Goal: Task Accomplishment & Management: Complete application form

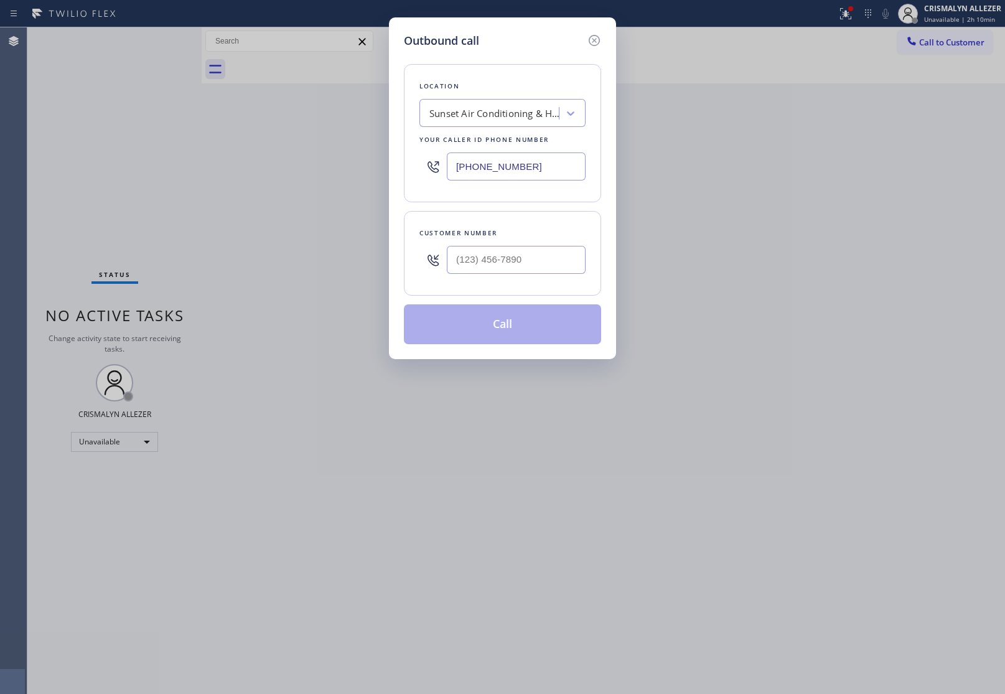
drag, startPoint x: 548, startPoint y: 168, endPoint x: 253, endPoint y: 166, distance: 295.0
click at [262, 165] on div "Outbound call Location Sunset Air Conditioning & Heating [GEOGRAPHIC_DATA] Your…" at bounding box center [502, 347] width 1005 height 694
paste input "347) 284-6179"
type input "[PHONE_NUMBER]"
drag, startPoint x: 558, startPoint y: 279, endPoint x: 548, endPoint y: 268, distance: 14.5
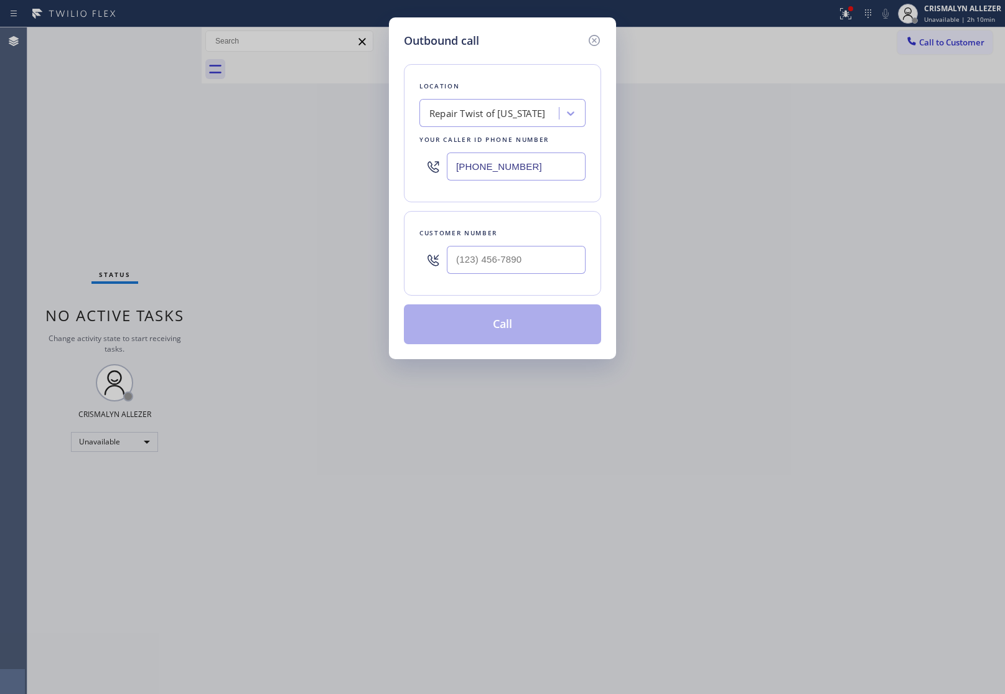
click at [556, 275] on div "Customer number" at bounding box center [502, 253] width 197 height 85
click at [548, 268] on input "(___) ___-____" at bounding box center [516, 260] width 139 height 28
paste input "718) 844-0995"
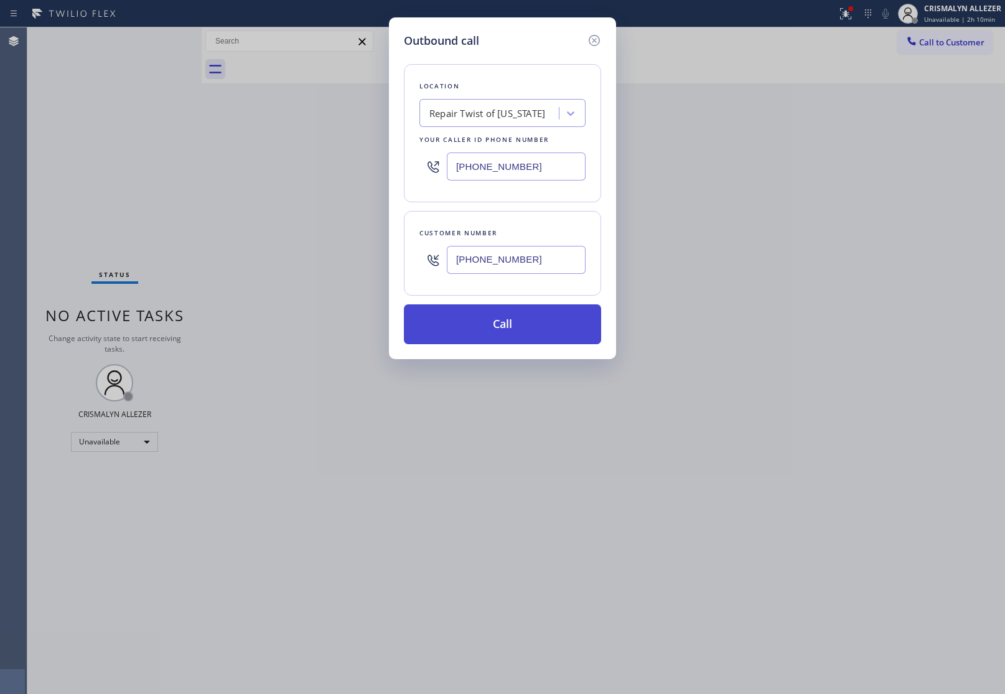
type input "[PHONE_NUMBER]"
click at [517, 333] on button "Call" at bounding box center [502, 324] width 197 height 40
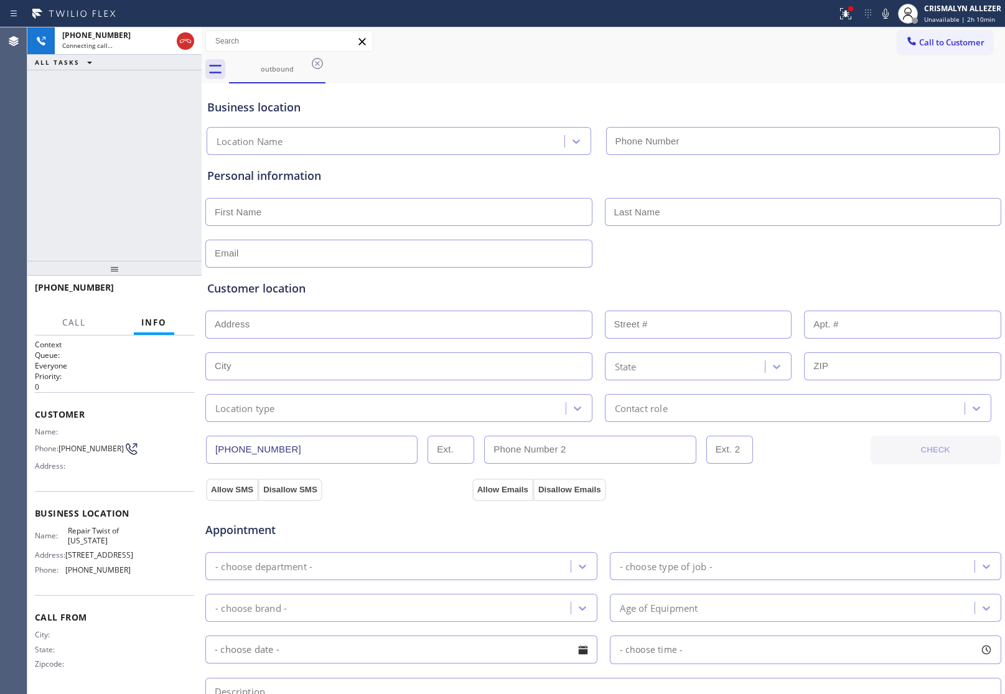
type input "[PHONE_NUMBER]"
click at [159, 291] on span "HANG UP" at bounding box center [165, 293] width 38 height 9
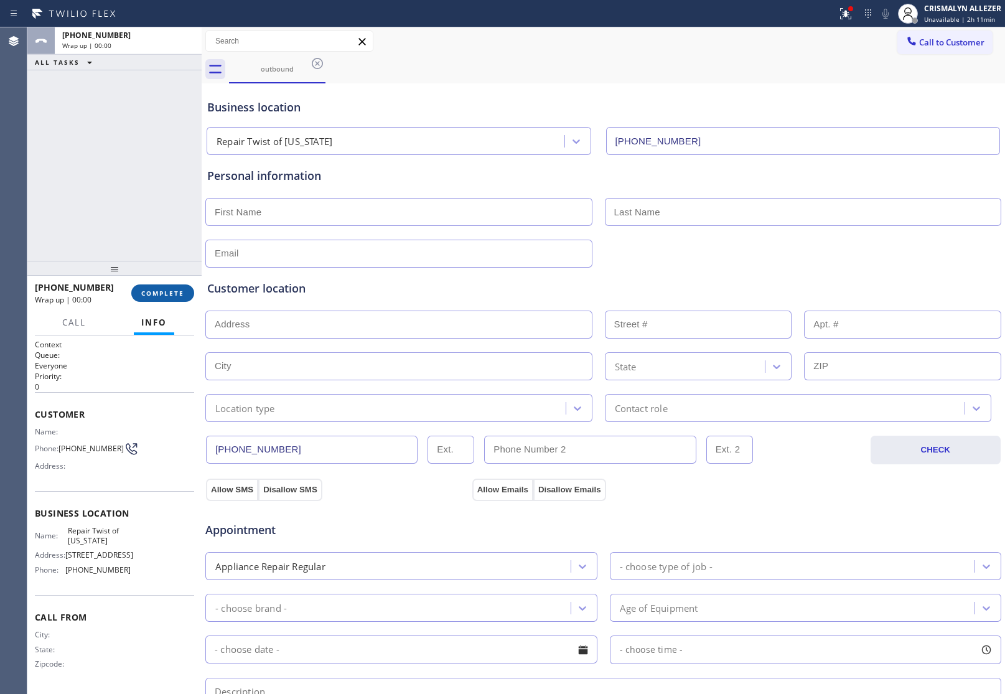
click at [159, 291] on span "COMPLETE" at bounding box center [162, 293] width 43 height 9
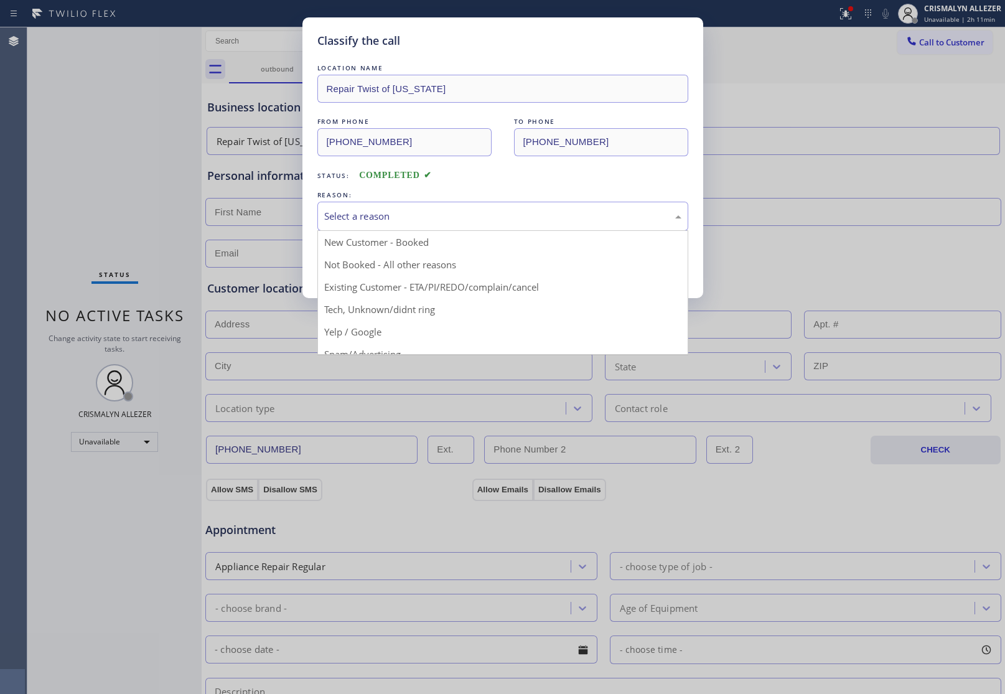
click at [468, 220] on div "Select a reason" at bounding box center [502, 216] width 357 height 14
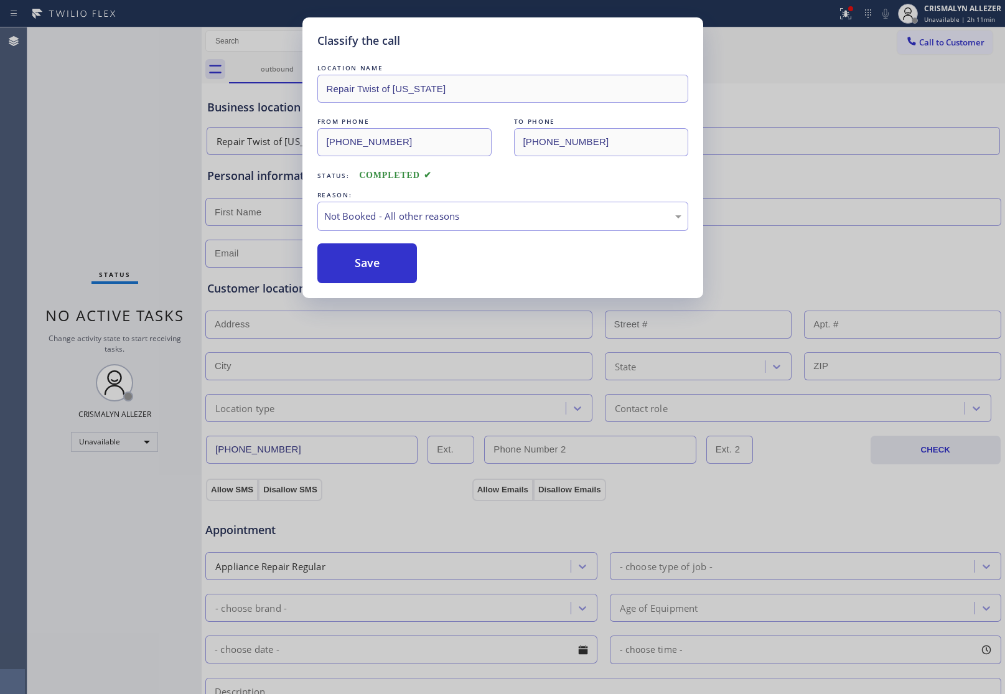
click at [381, 256] on button "Save" at bounding box center [367, 263] width 100 height 40
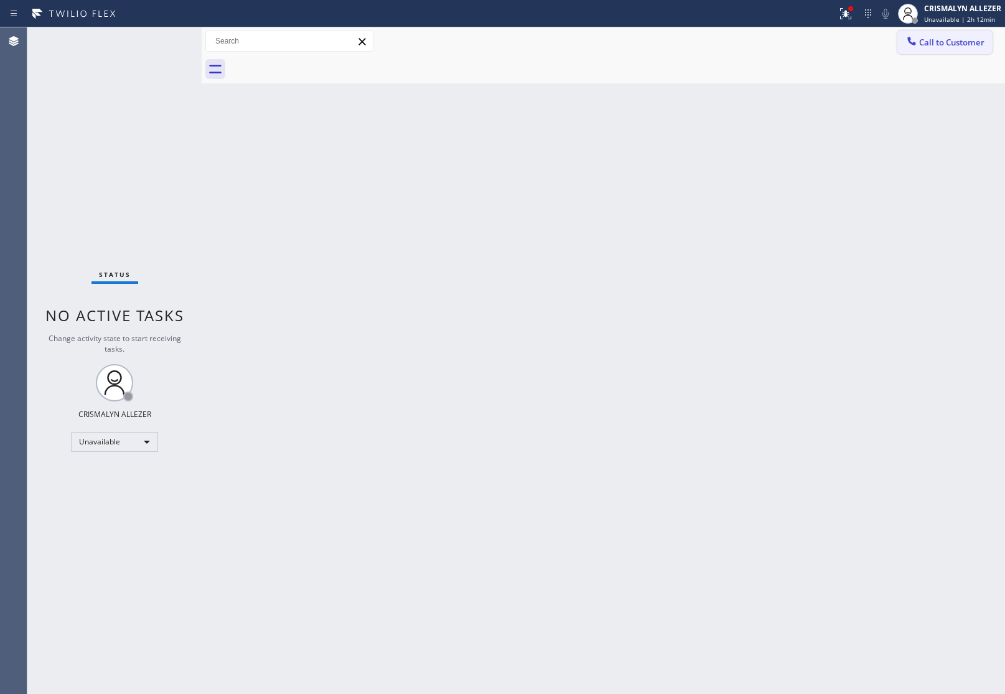
click at [934, 37] on span "Call to Customer" at bounding box center [951, 42] width 65 height 11
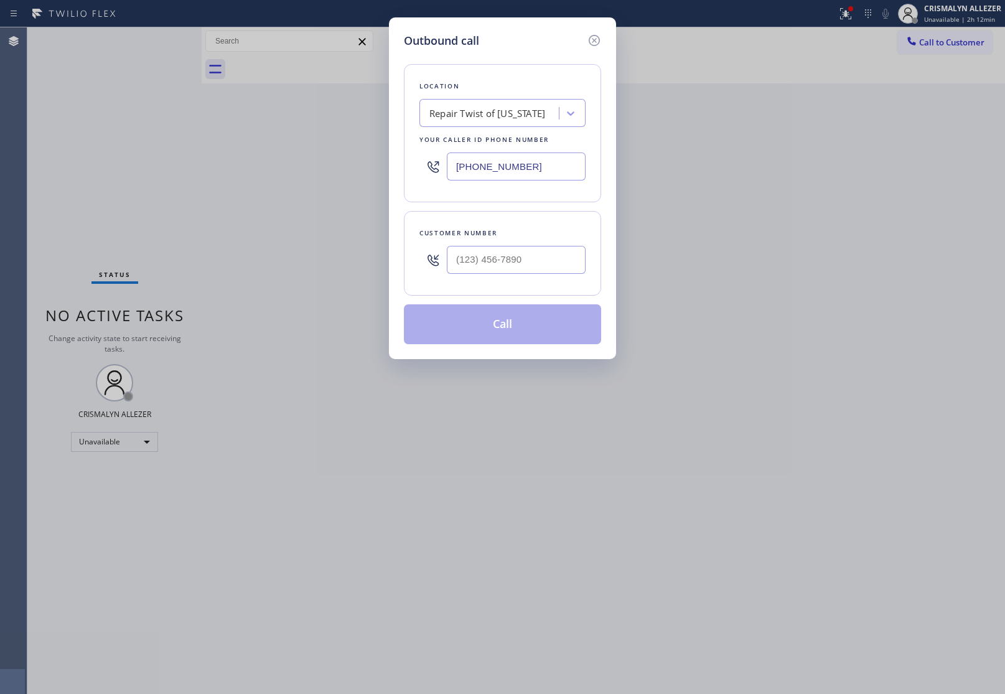
click at [549, 275] on div at bounding box center [516, 260] width 139 height 40
click at [552, 255] on input "(___) ___-____" at bounding box center [516, 260] width 139 height 28
paste input "718) 844-0995"
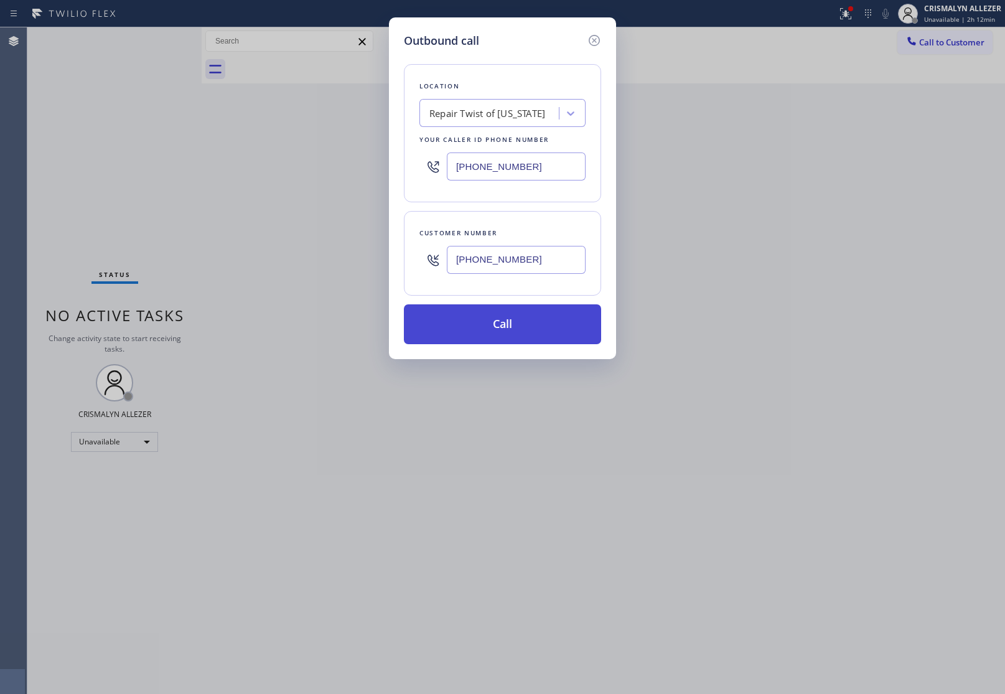
type input "[PHONE_NUMBER]"
click at [527, 316] on button "Call" at bounding box center [502, 324] width 197 height 40
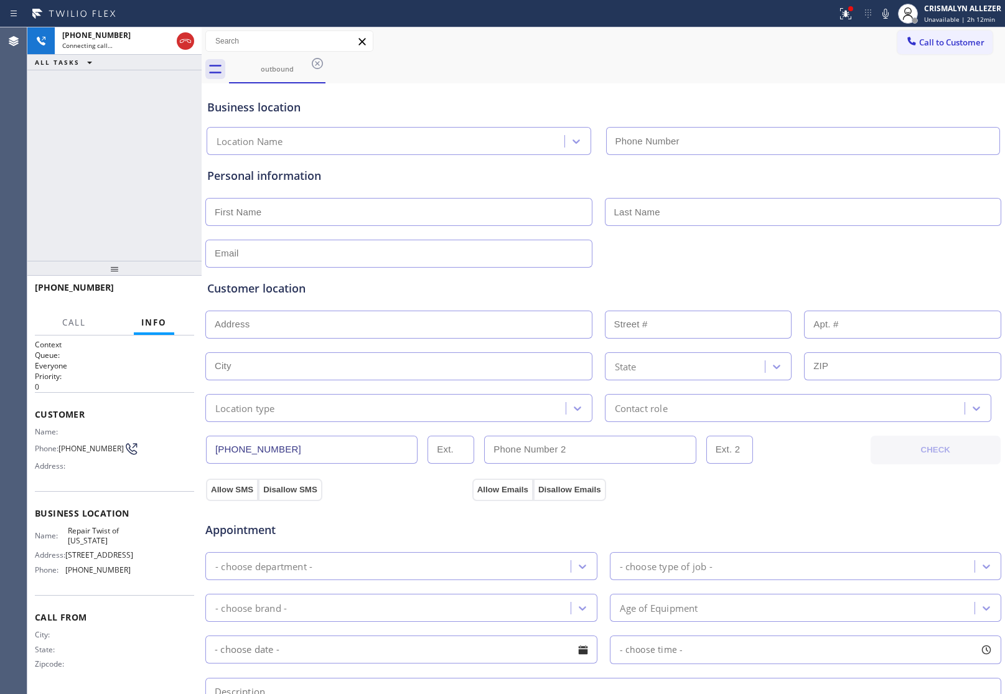
type input "[PHONE_NUMBER]"
click at [163, 293] on span "HANG UP" at bounding box center [165, 293] width 38 height 9
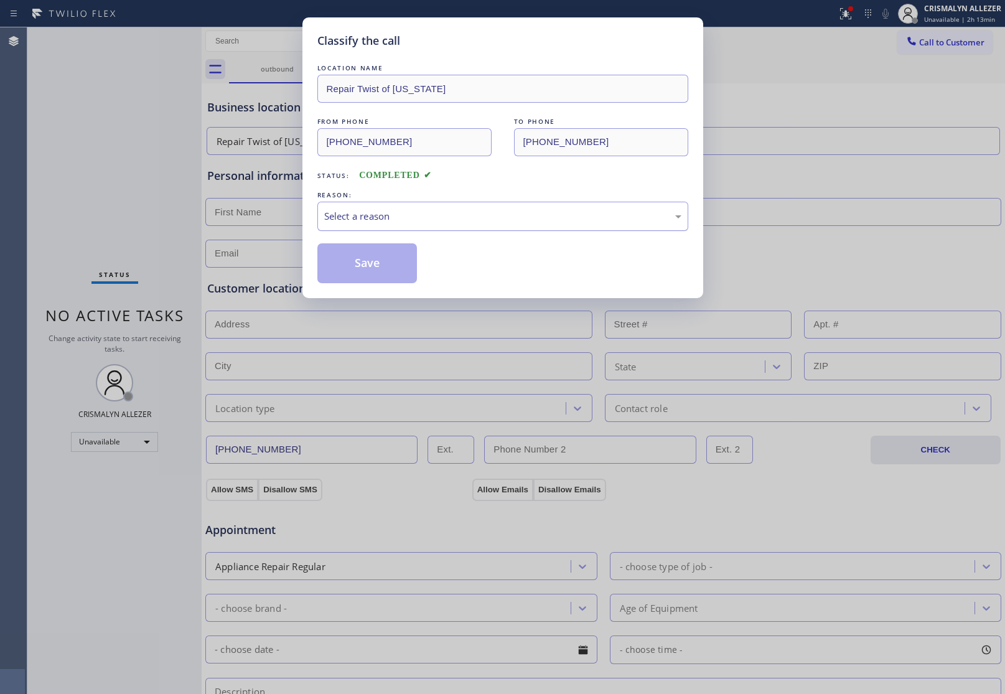
click at [439, 221] on div "Select a reason" at bounding box center [502, 216] width 357 height 14
click at [347, 273] on button "Save" at bounding box center [367, 263] width 100 height 40
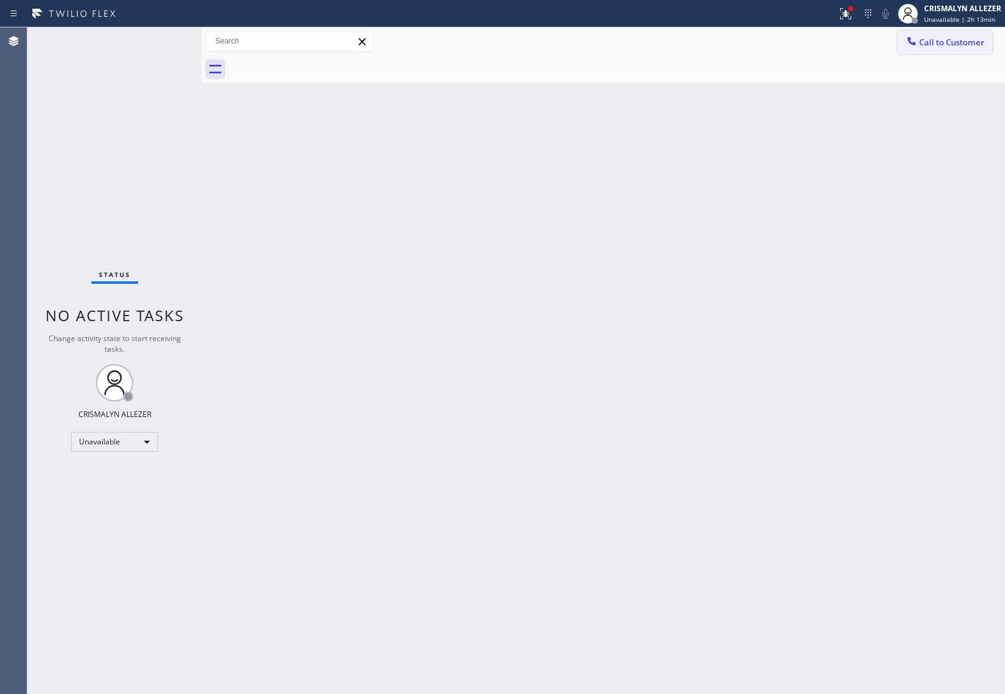
click at [956, 39] on span "Call to Customer" at bounding box center [951, 42] width 65 height 11
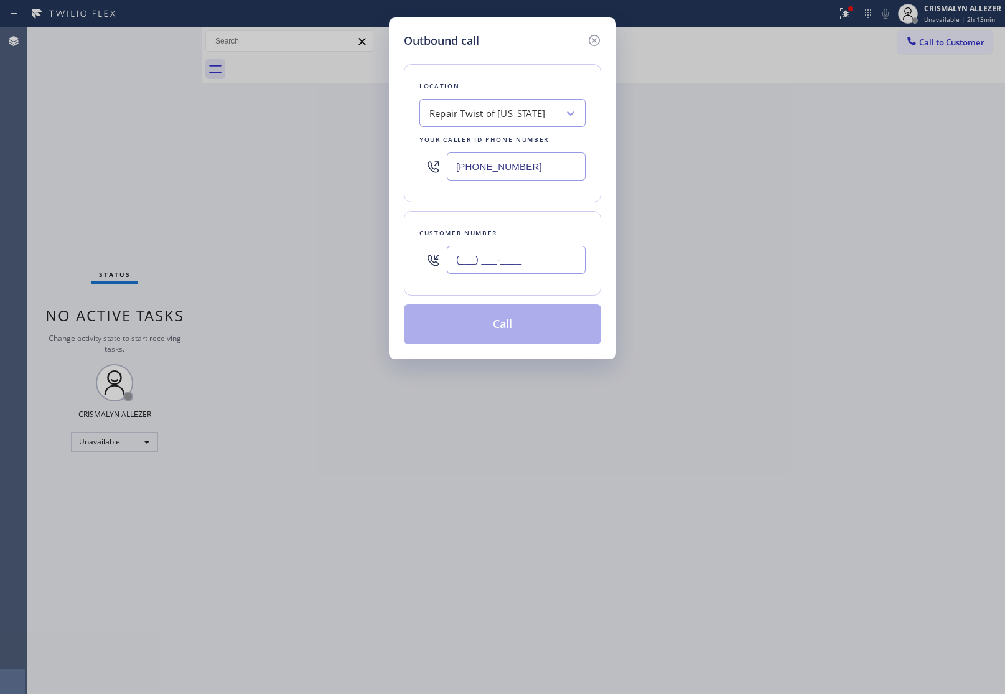
click at [555, 256] on input "(___) ___-____" at bounding box center [516, 260] width 139 height 28
paste input "718) 844-0995"
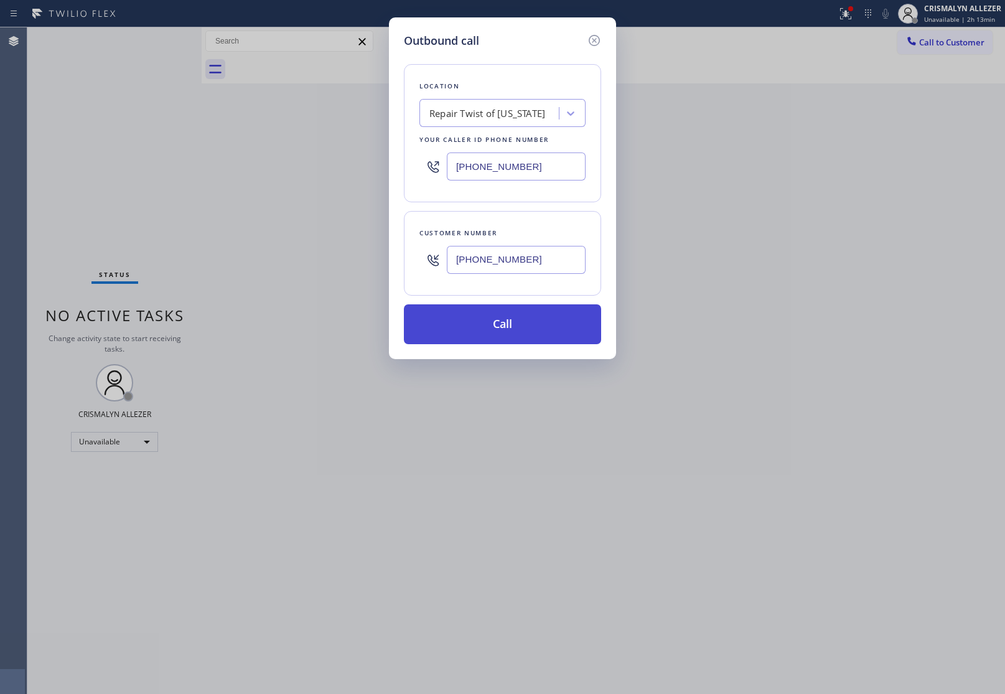
type input "[PHONE_NUMBER]"
click at [508, 331] on button "Call" at bounding box center [502, 324] width 197 height 40
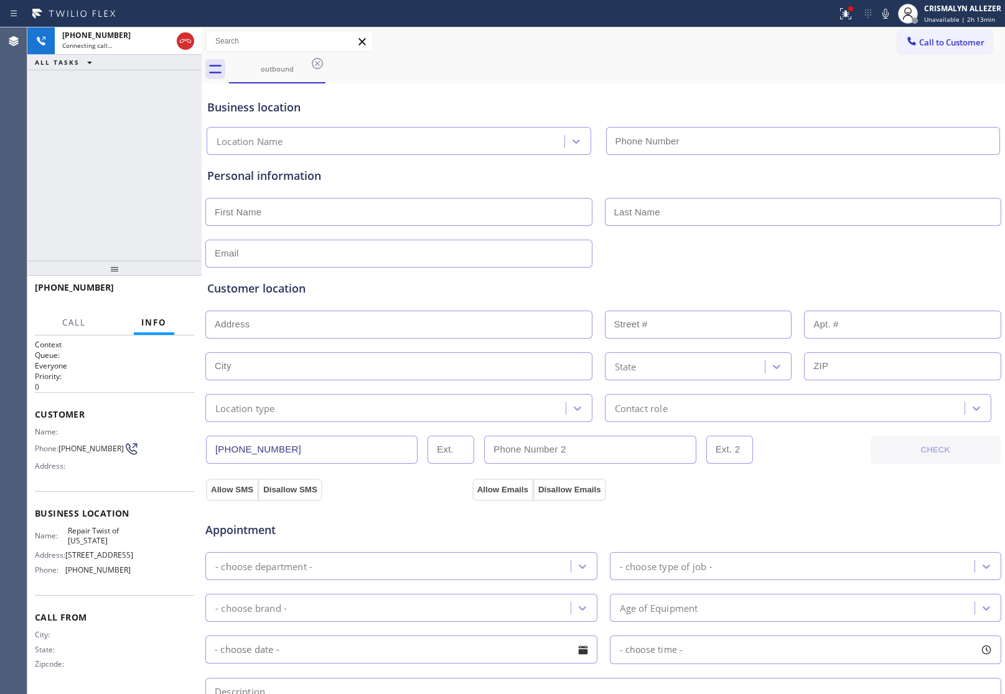
type input "[PHONE_NUMBER]"
click at [89, 170] on div "[PHONE_NUMBER] Live | 00:00 ALL TASKS ALL TASKS ACTIVE TASKS TASKS IN WRAP UP" at bounding box center [114, 143] width 174 height 233
click at [175, 298] on button "HANG UP" at bounding box center [165, 292] width 58 height 17
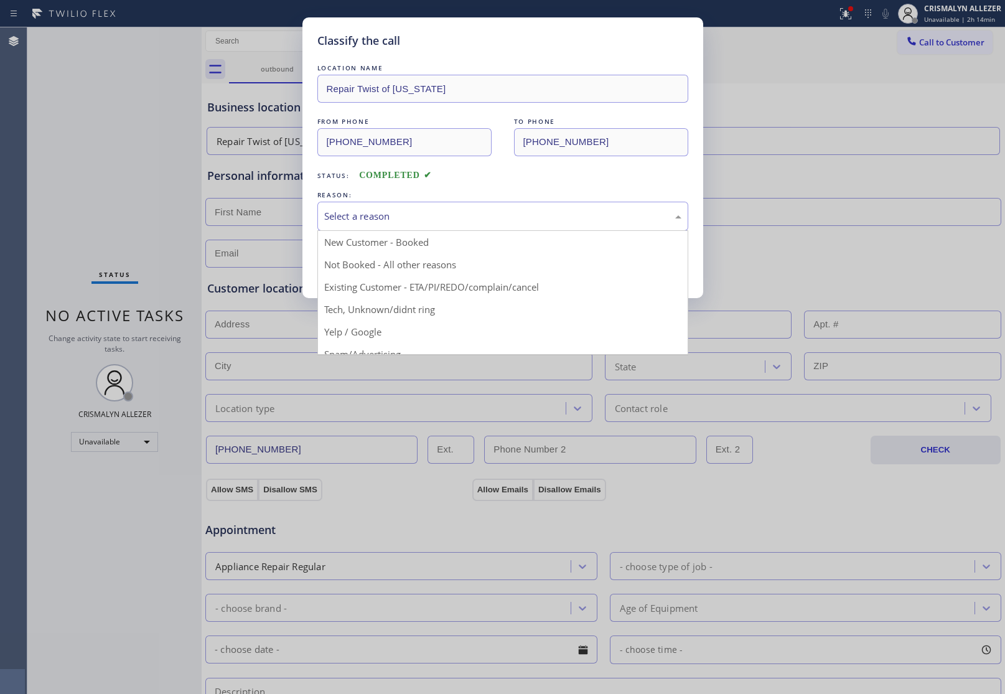
click at [518, 227] on div "Select a reason" at bounding box center [502, 216] width 371 height 29
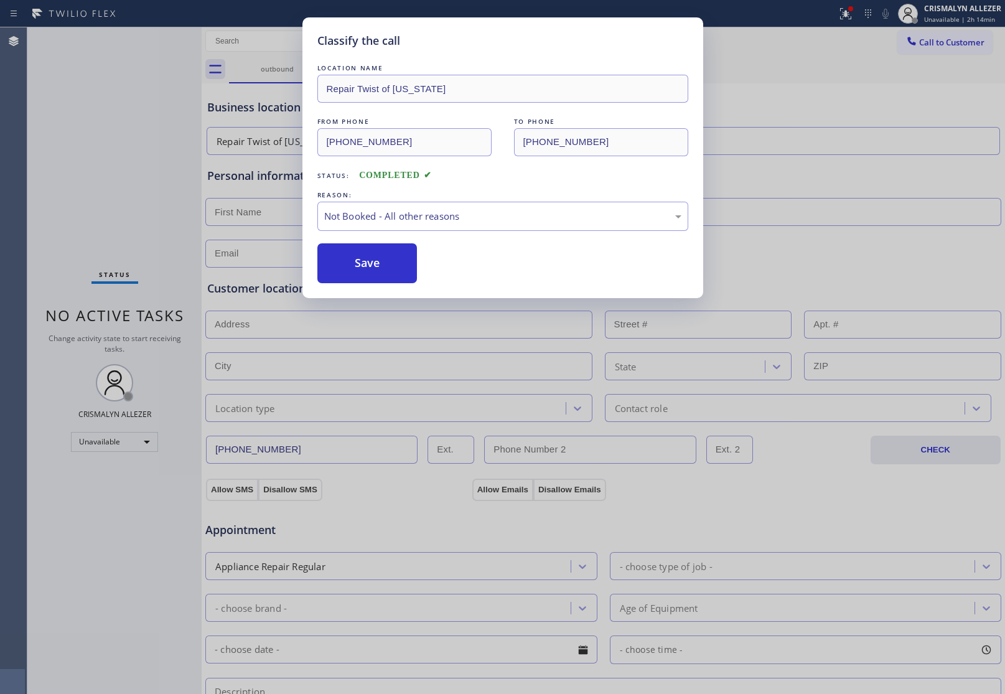
click at [394, 266] on button "Save" at bounding box center [367, 263] width 100 height 40
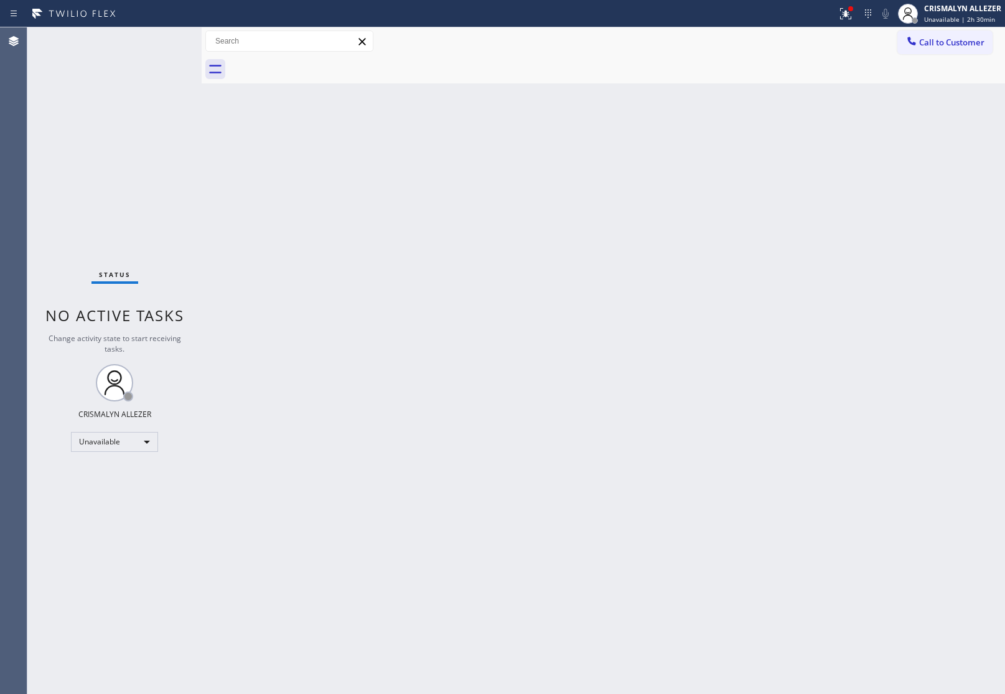
drag, startPoint x: 627, startPoint y: 171, endPoint x: 728, endPoint y: 106, distance: 120.7
click at [629, 171] on div "Back to Dashboard Change Sender ID Customers Technicians Select a contact Outbo…" at bounding box center [604, 360] width 804 height 667
click at [935, 32] on button "Call to Customer" at bounding box center [944, 42] width 95 height 24
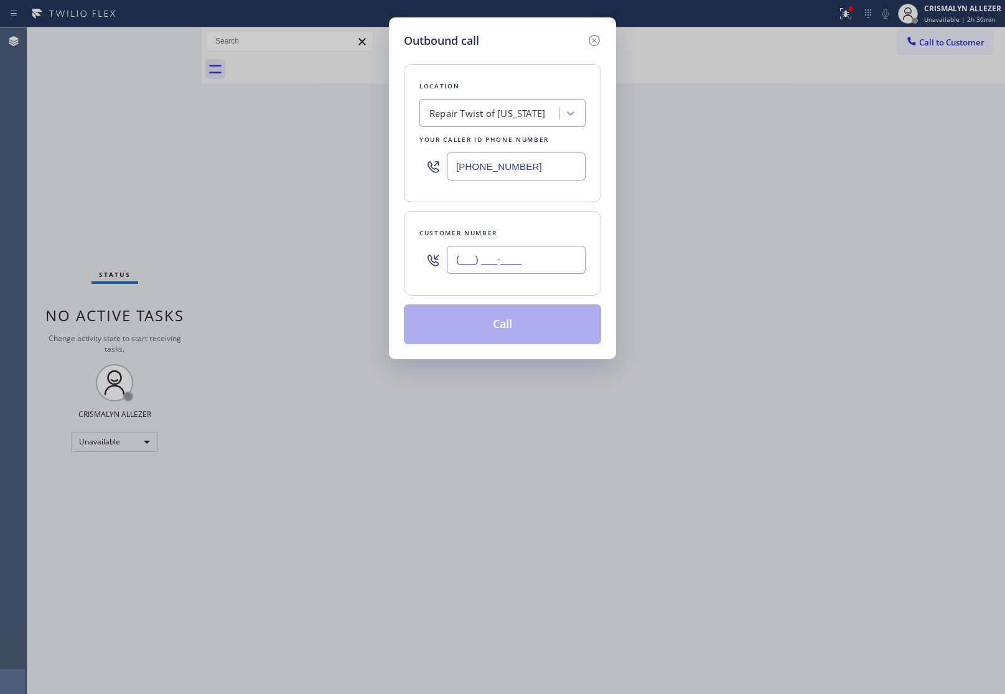
click at [522, 271] on input "(___) ___-____" at bounding box center [516, 260] width 139 height 28
paste input "818) 579-5208"
type input "[PHONE_NUMBER]"
click at [515, 117] on div "Repair Twist of [US_STATE]" at bounding box center [487, 113] width 116 height 14
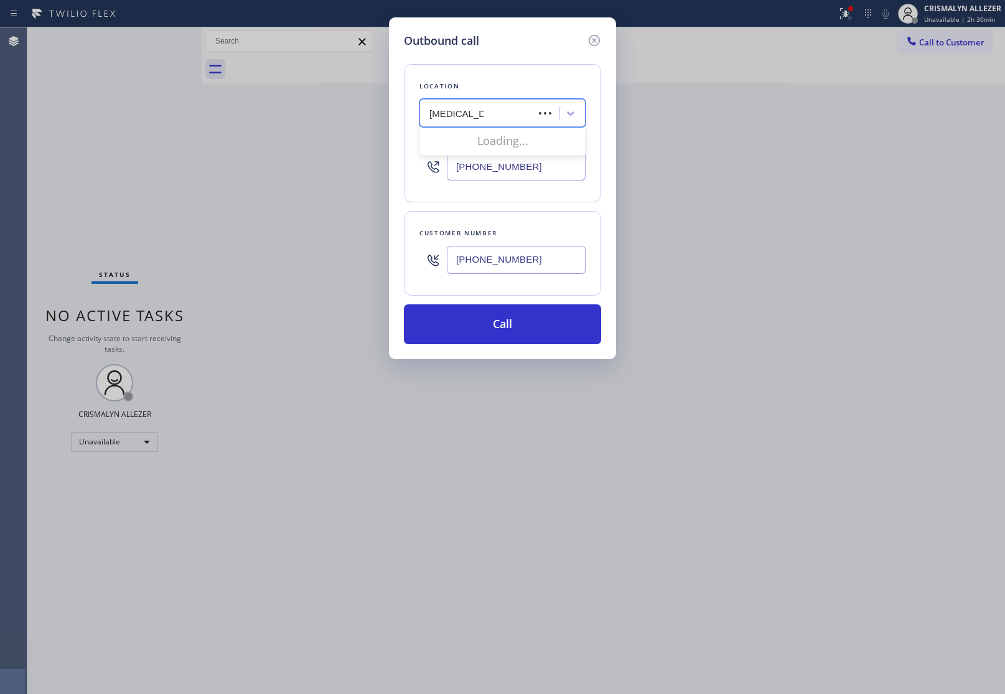
type input "[MEDICAL_DATA]"
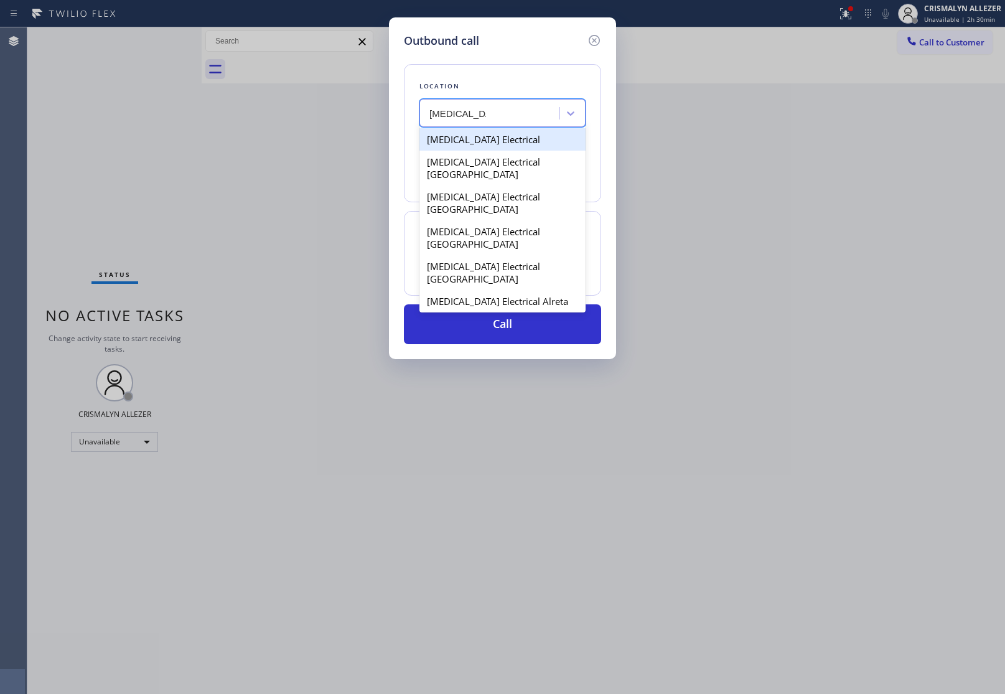
click at [513, 144] on div "[MEDICAL_DATA] Electrical" at bounding box center [502, 139] width 166 height 22
type input "[PHONE_NUMBER]"
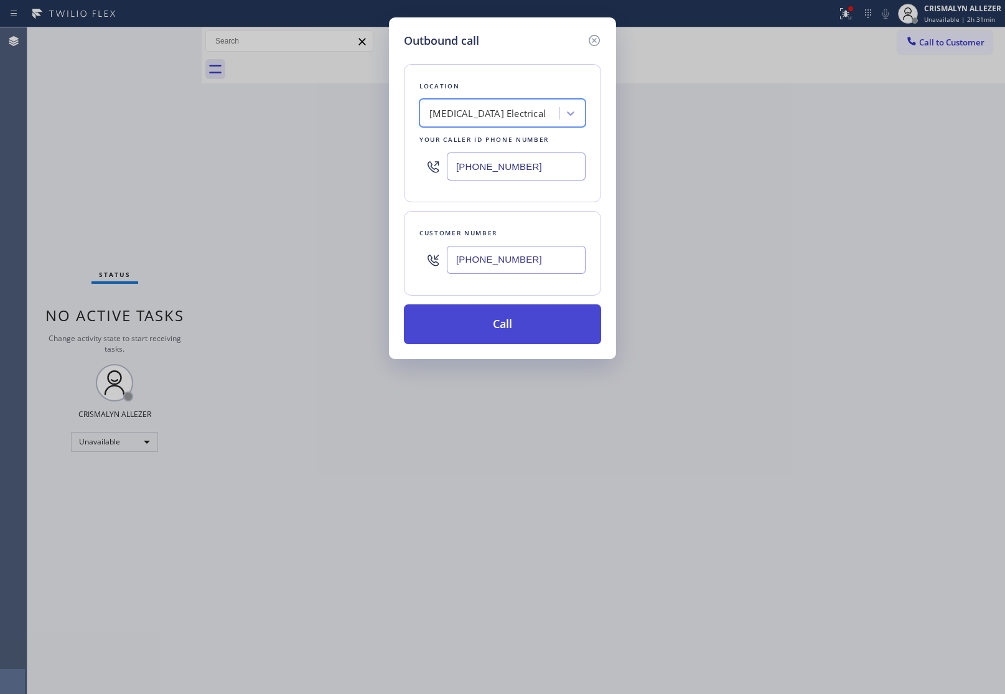
click at [509, 329] on button "Call" at bounding box center [502, 324] width 197 height 40
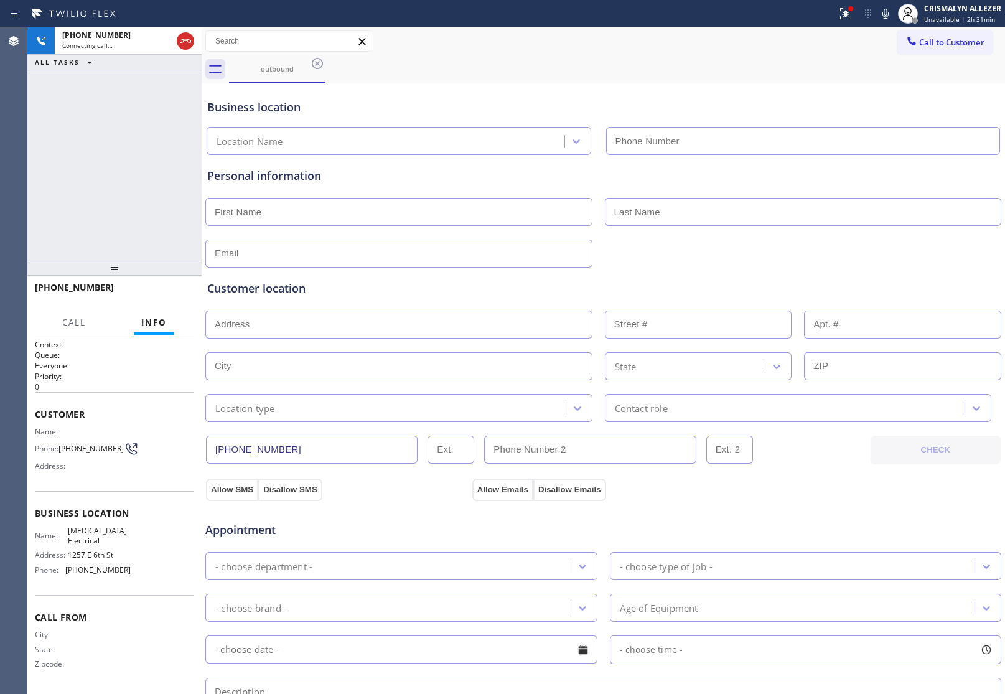
type input "[PHONE_NUMBER]"
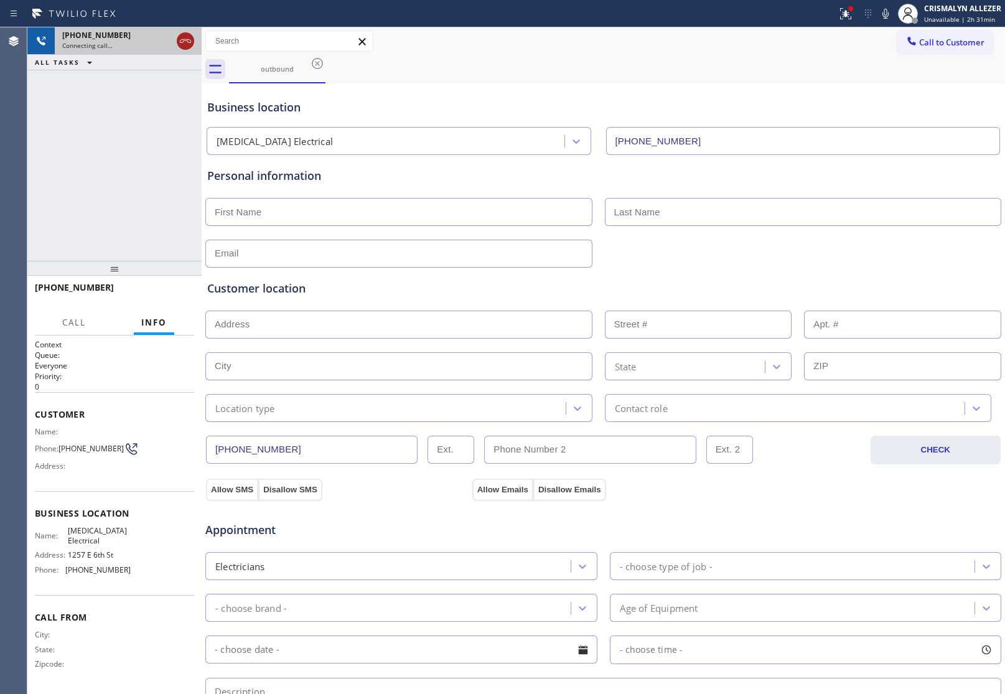
click at [184, 41] on icon at bounding box center [185, 41] width 15 height 15
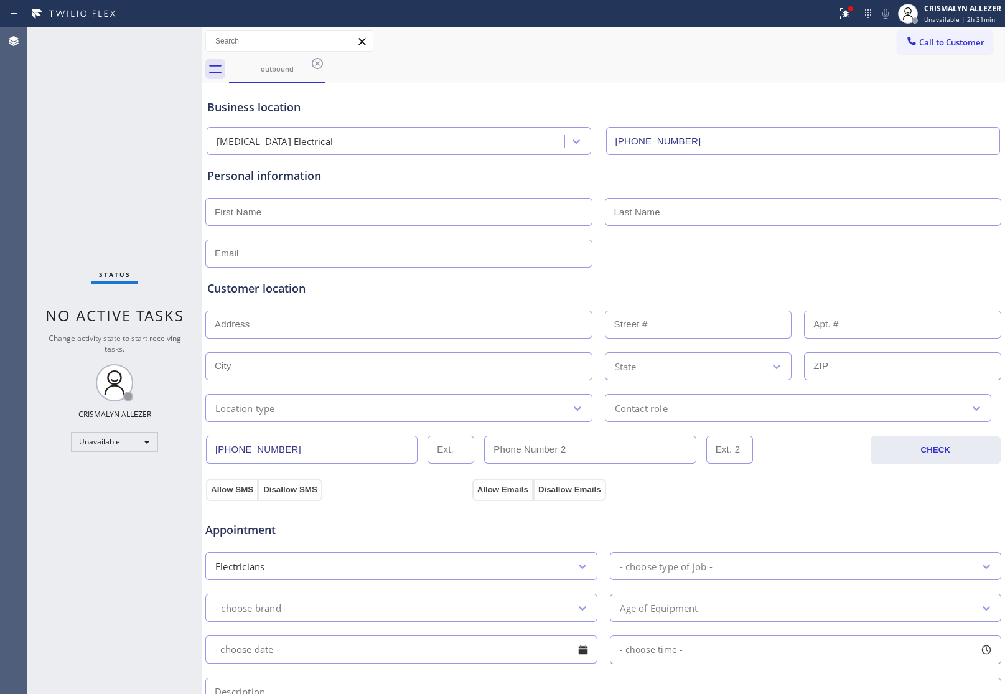
click at [359, 210] on input "text" at bounding box center [398, 212] width 387 height 28
type input "k"
type input "[PERSON_NAME]"
type input "Okazaki"
click at [287, 253] on input "text" at bounding box center [398, 254] width 387 height 28
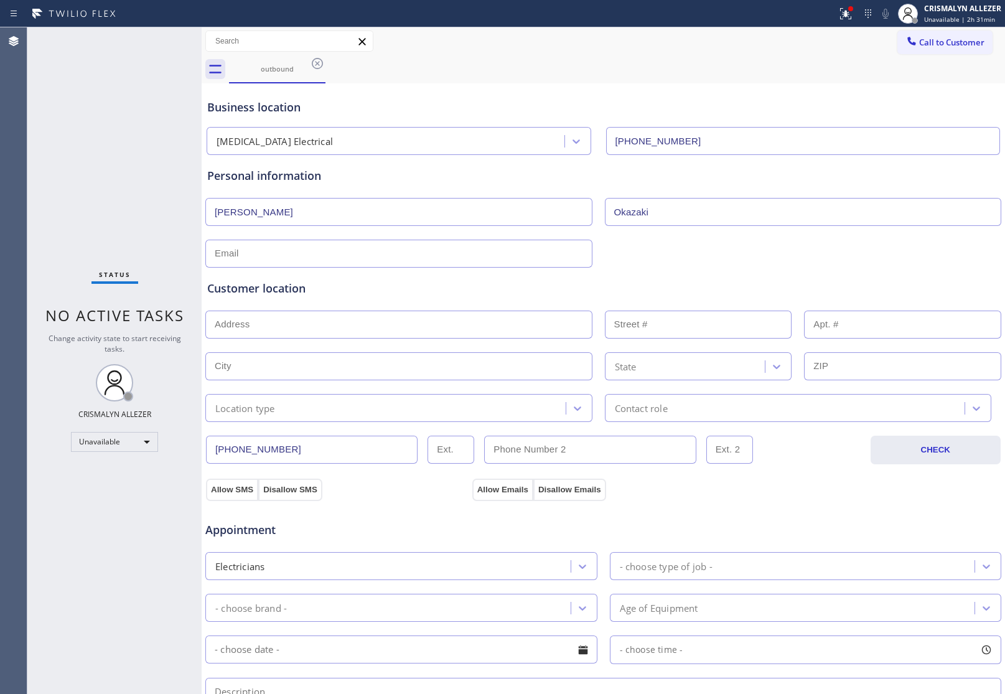
paste input "[EMAIL_ADDRESS][DOMAIN_NAME]"
type input "[EMAIL_ADDRESS][DOMAIN_NAME]"
click at [375, 326] on input "text" at bounding box center [398, 325] width 387 height 28
click at [300, 322] on input "text" at bounding box center [398, 325] width 387 height 28
paste input "[STREET_ADDRESS][PERSON_NAME]"
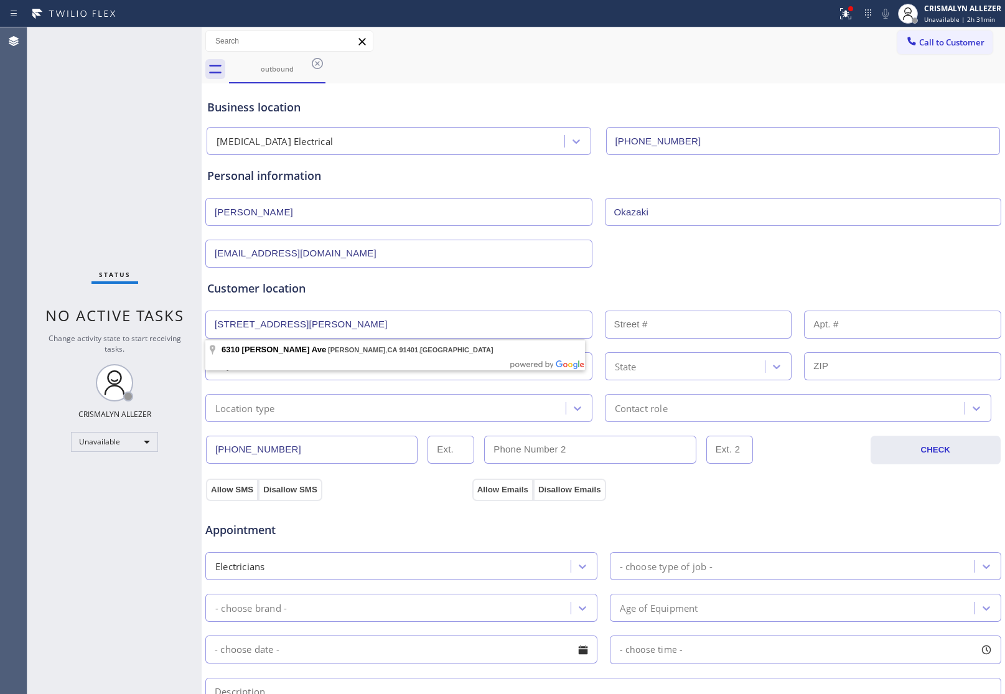
type input "[STREET_ADDRESS][PERSON_NAME]"
type input "6310"
type input "[GEOGRAPHIC_DATA]"
type input "91401"
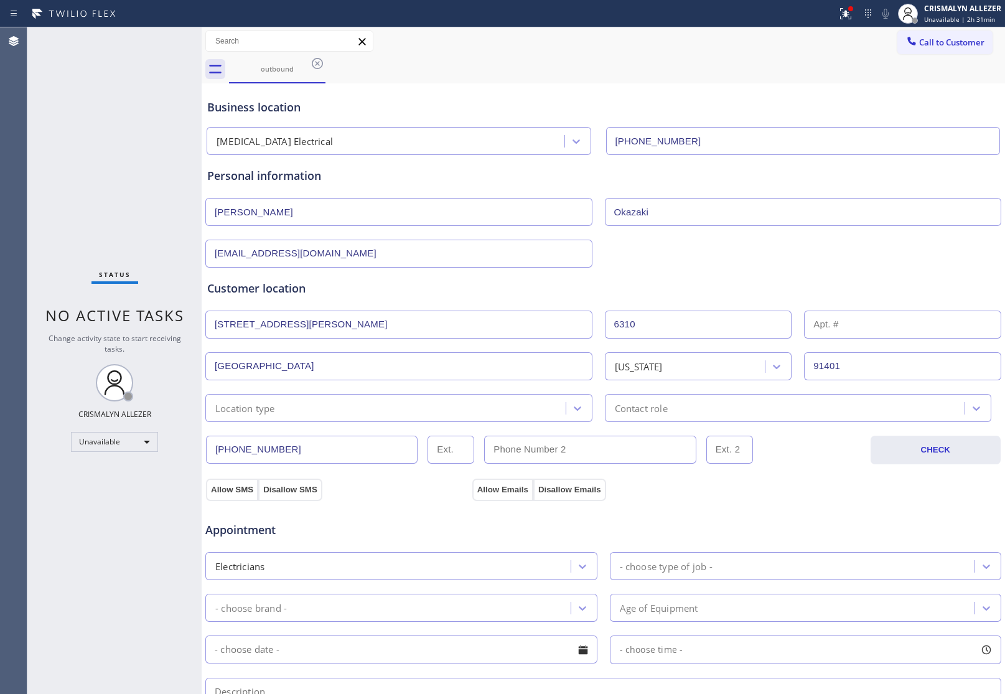
scroll to position [78, 0]
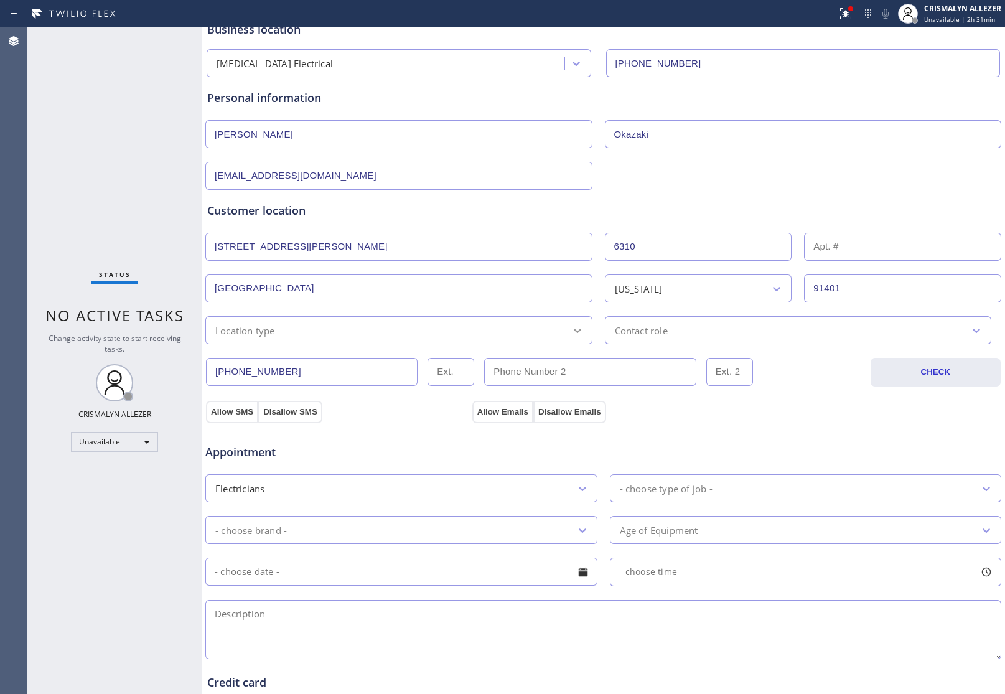
click at [574, 329] on icon at bounding box center [577, 330] width 12 height 12
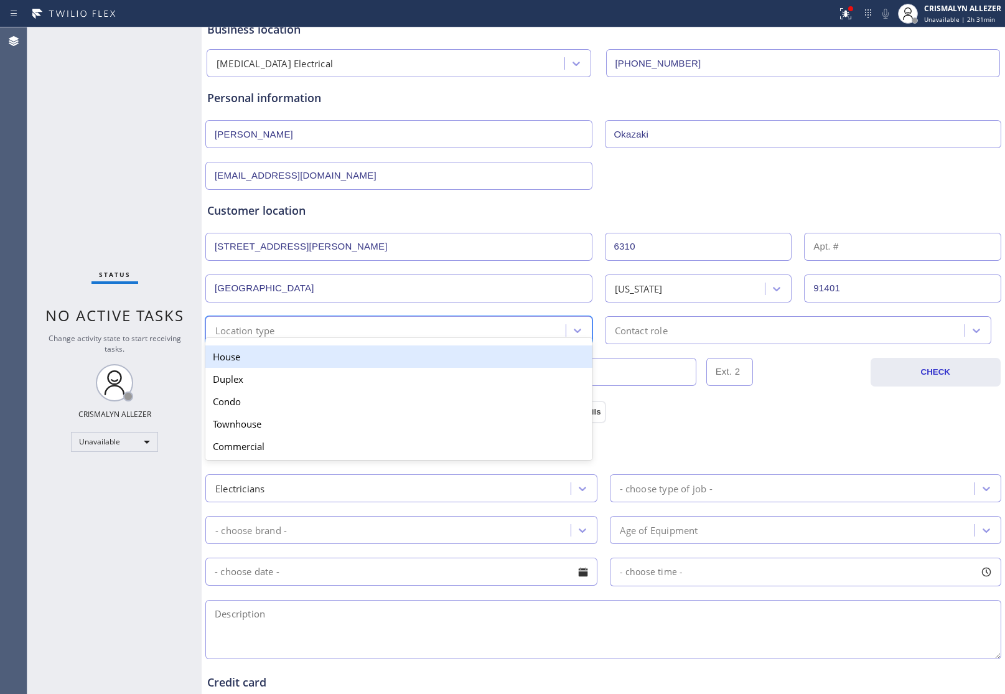
click at [328, 359] on div "House" at bounding box center [398, 356] width 387 height 22
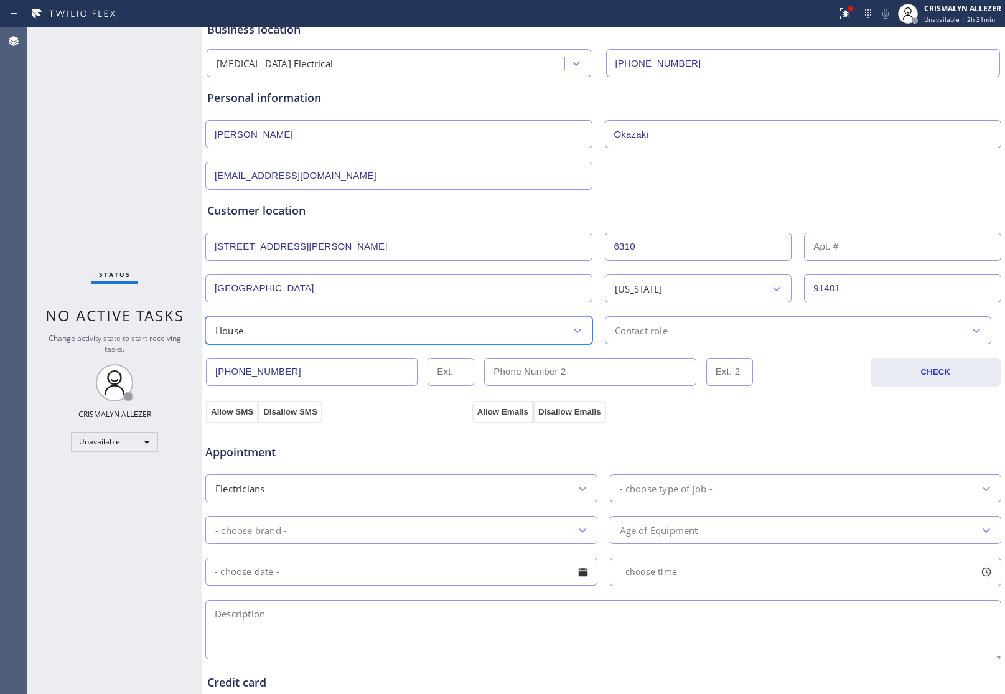
click at [698, 327] on div "Contact role" at bounding box center [787, 330] width 357 height 22
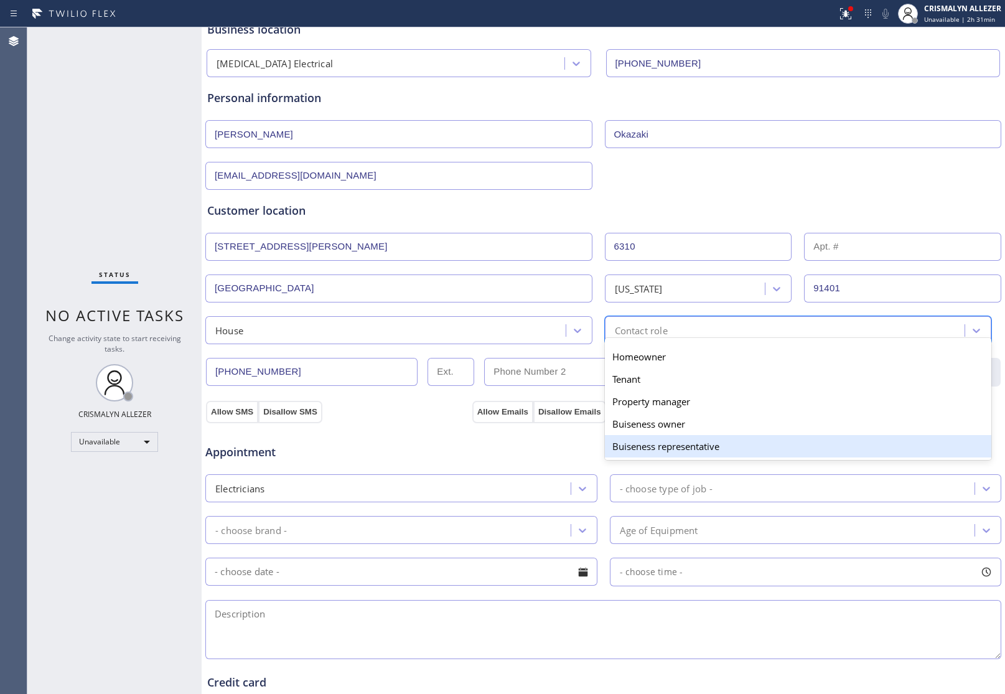
click at [647, 451] on div "Buiseness representative" at bounding box center [798, 446] width 387 height 22
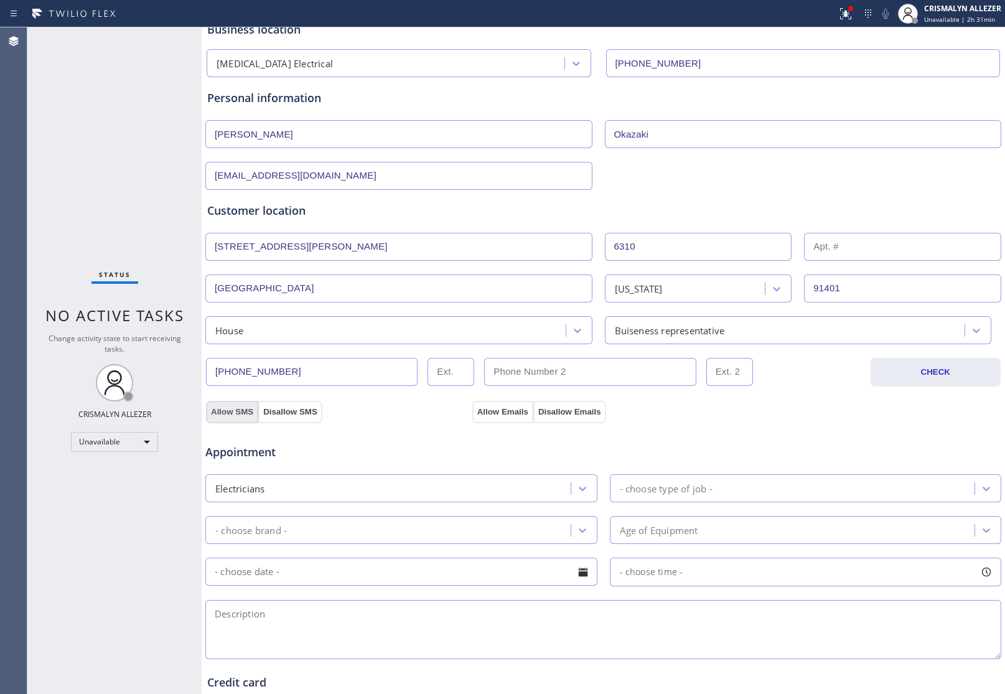
click at [237, 411] on button "Allow SMS" at bounding box center [232, 412] width 52 height 22
click at [496, 414] on button "Allow Emails" at bounding box center [502, 412] width 61 height 22
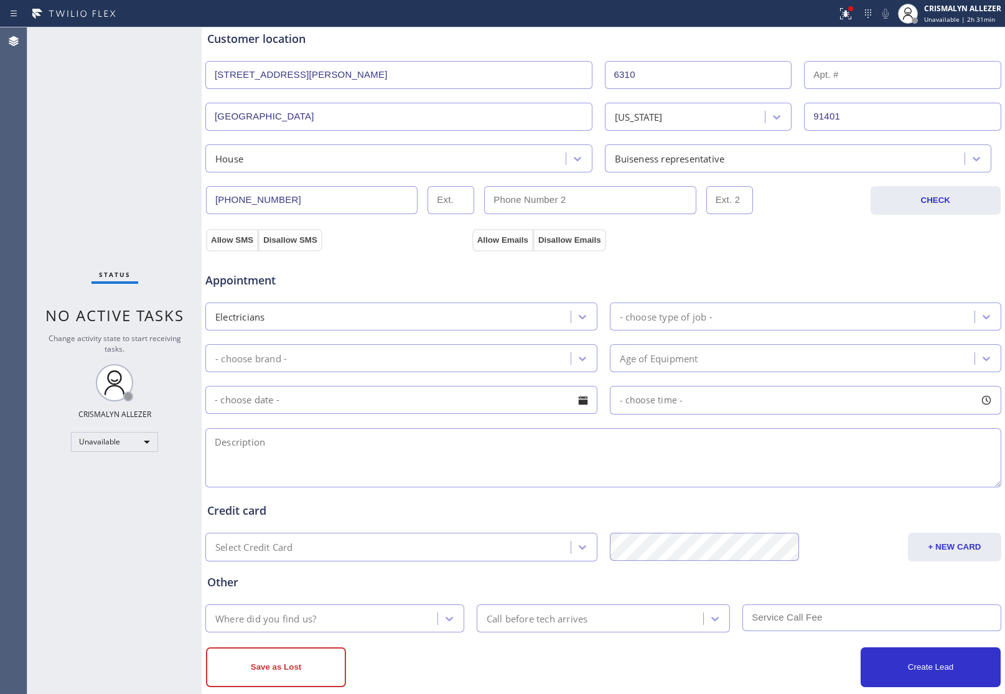
scroll to position [273, 0]
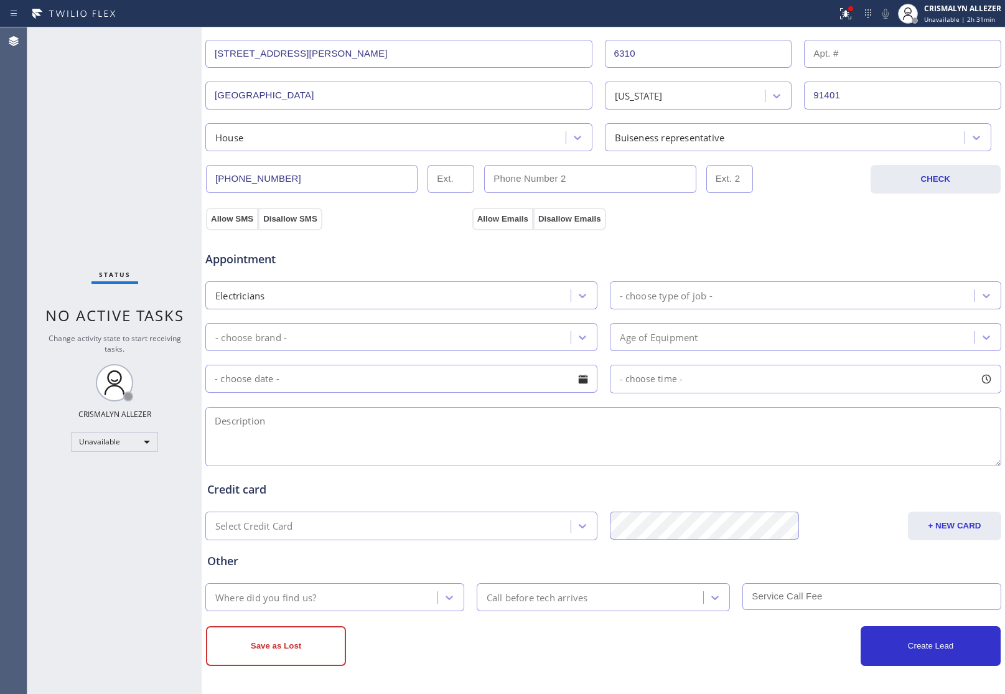
click at [284, 431] on textarea at bounding box center [603, 436] width 796 height 59
paste textarea "Need new conduit & new wires to pool pump. About 200' from circuit breaker. Mos…"
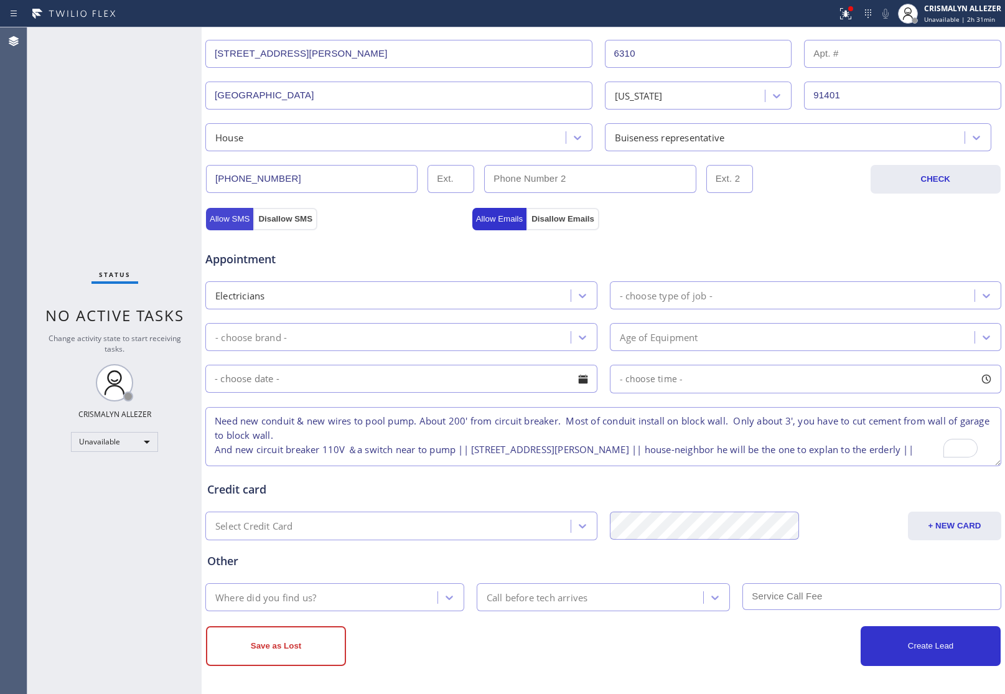
click at [225, 215] on button "Allow SMS" at bounding box center [229, 219] width 47 height 22
click at [489, 222] on button "Allow Emails" at bounding box center [499, 219] width 55 height 22
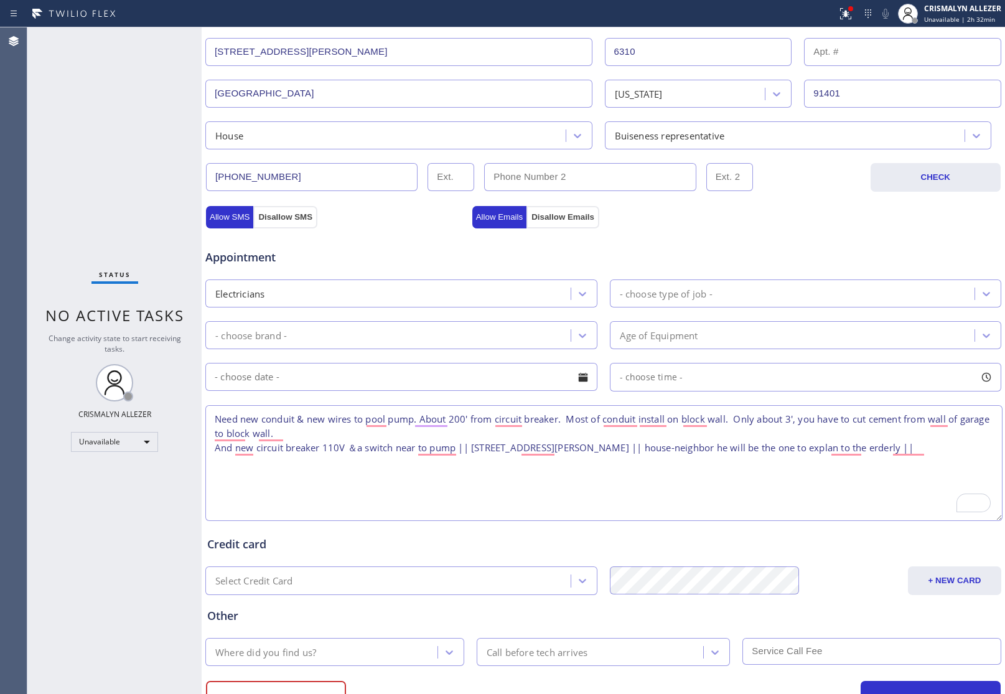
drag, startPoint x: 981, startPoint y: 458, endPoint x: 994, endPoint y: 515, distance: 58.7
click at [994, 515] on div "Back to Dashboard Change Sender ID Customers Technicians Select a contact Outbo…" at bounding box center [604, 360] width 804 height 667
click at [677, 450] on textarea "Need new conduit & new wires to pool pump—about 200' from circuit breaker. Most…" at bounding box center [603, 463] width 797 height 116
click at [302, 465] on textarea "Need new conduit & new wires to pool pump—about 200' from circuit breaker. Most…" at bounding box center [603, 463] width 797 height 116
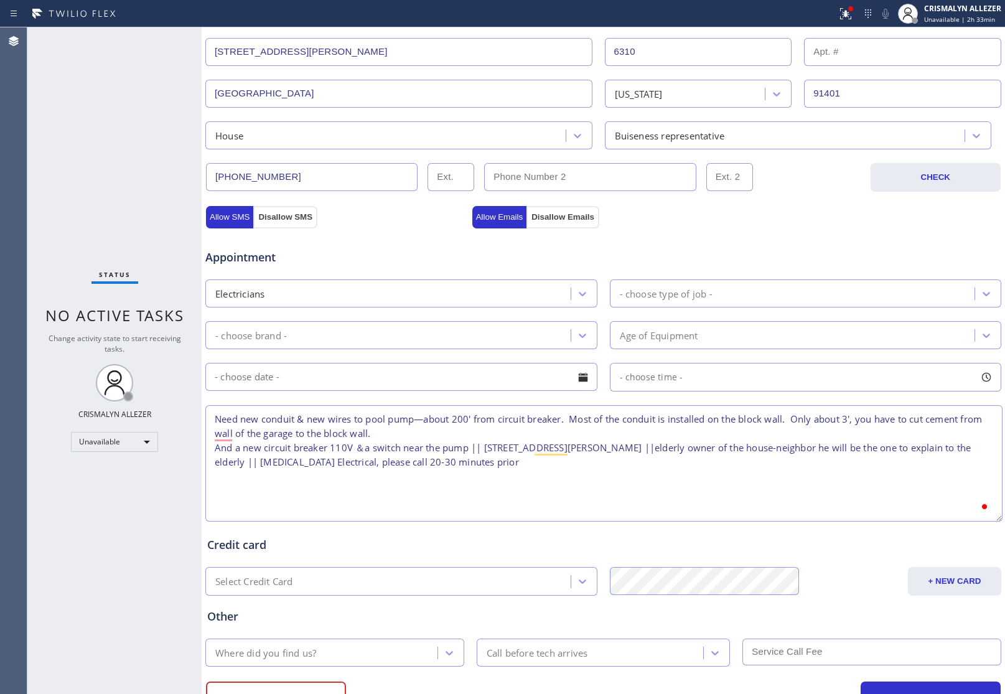
click at [212, 418] on textarea "Need new conduit & new wires to pool pump—about 200' from circuit breaker. Most…" at bounding box center [603, 463] width 797 height 116
click at [664, 294] on div "- choose type of job -" at bounding box center [666, 293] width 93 height 14
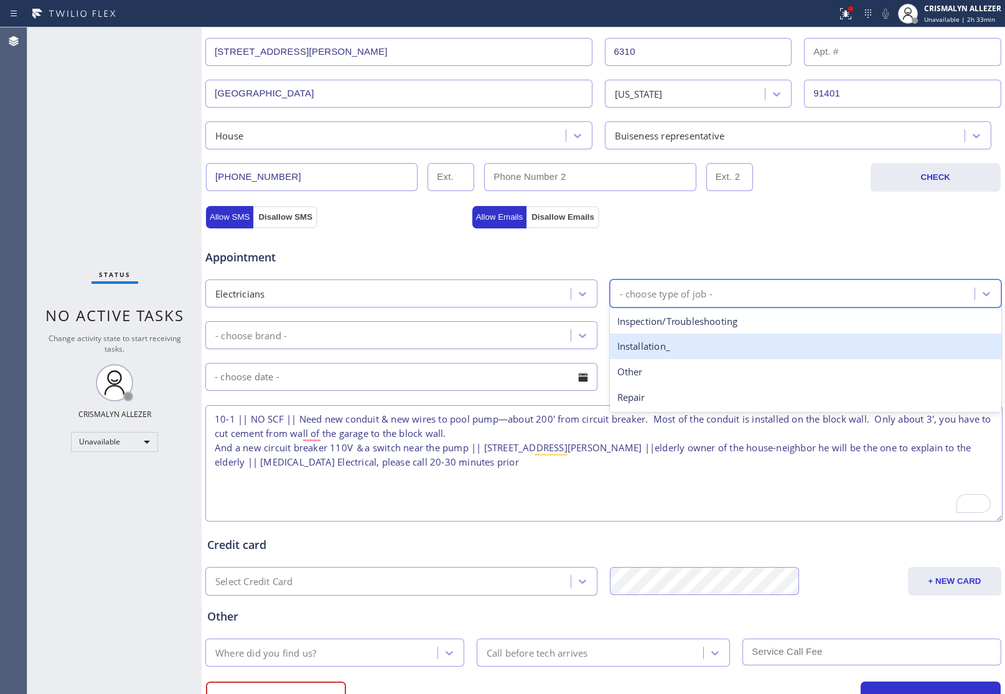
click at [662, 347] on div "Installation_" at bounding box center [806, 347] width 392 height 26
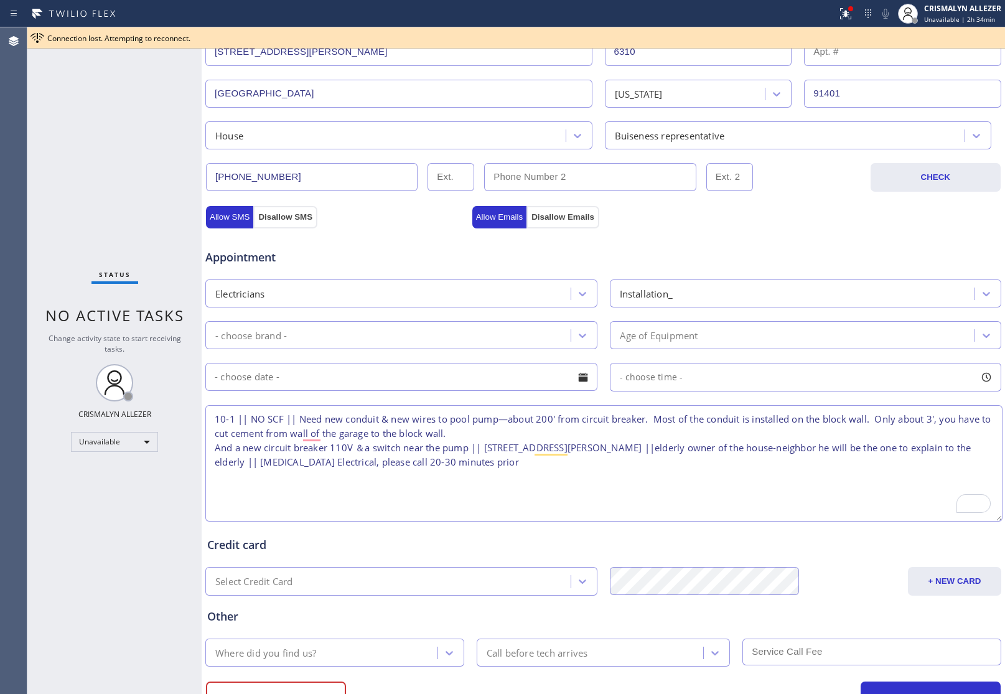
click at [380, 422] on textarea "10-1 || NO SCF || Need new conduit & new wires to pool pump—about 200' from cir…" at bounding box center [603, 463] width 797 height 116
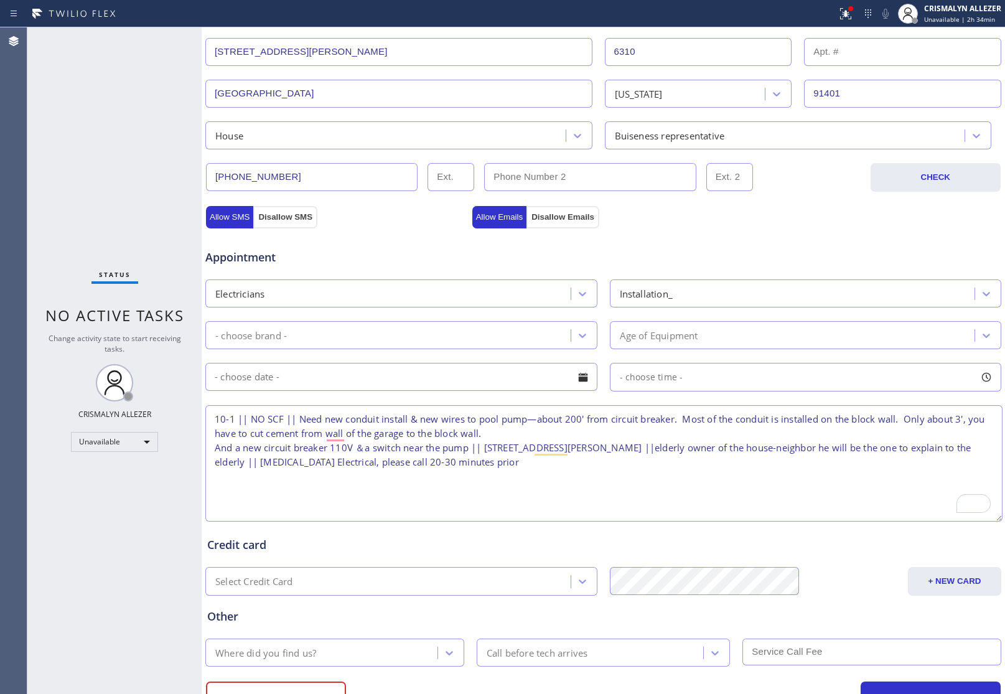
click at [526, 471] on textarea "10-1 || NO SCF || Need new conduit install & new wires to pool pump—about 200' …" at bounding box center [603, 463] width 797 height 116
type textarea "10-1 || NO SCF || Need new conduit install & new wires to pool pump—about 200' …"
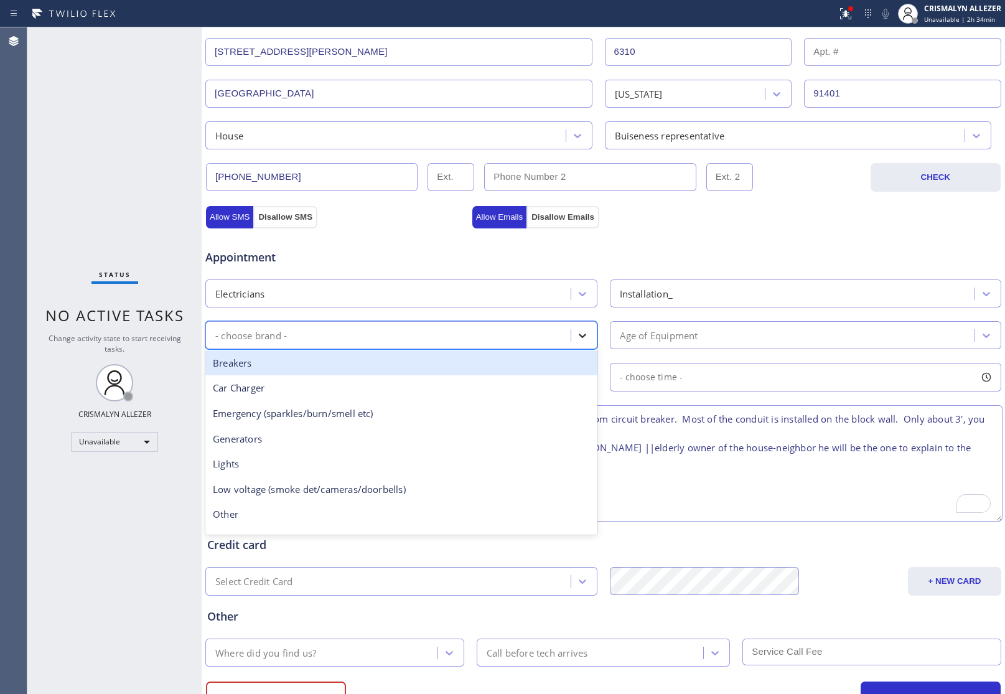
click at [581, 331] on icon at bounding box center [582, 335] width 12 height 12
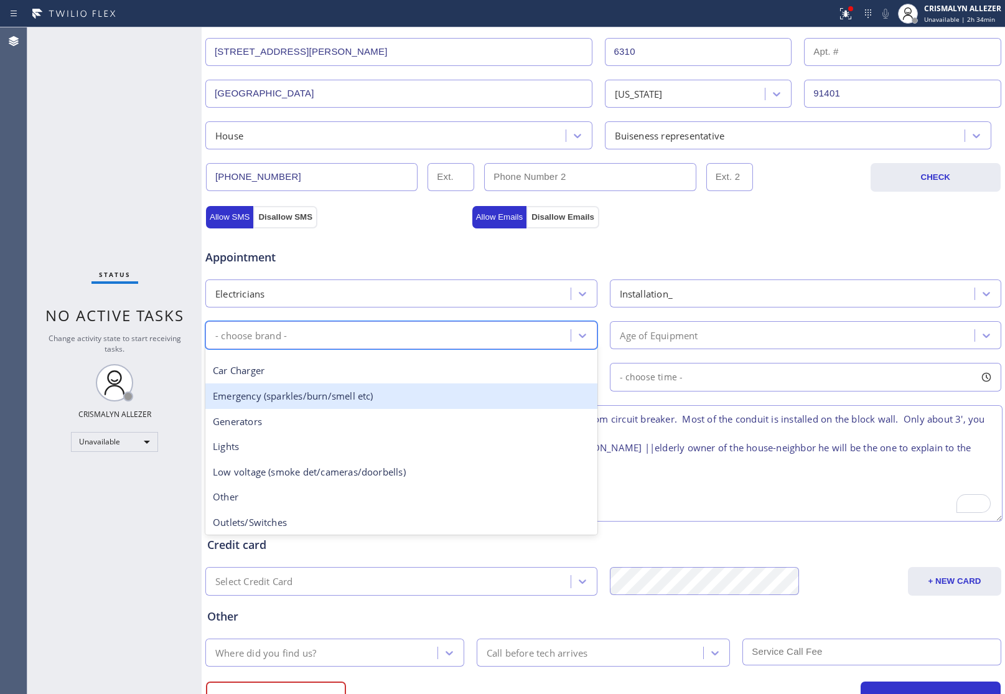
scroll to position [0, 0]
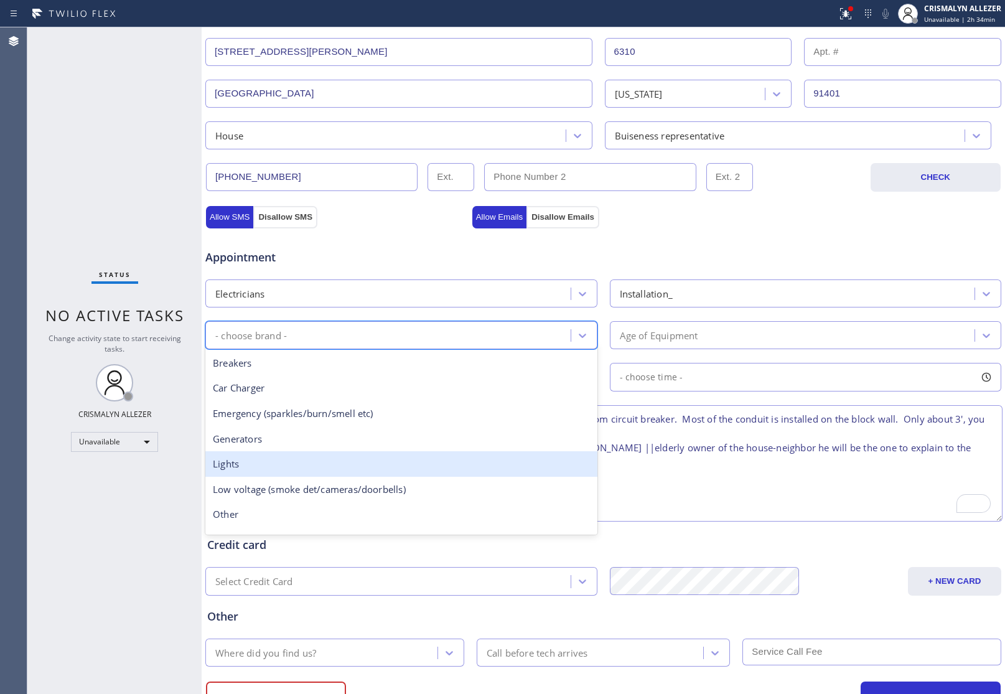
click at [262, 464] on div "Lights" at bounding box center [401, 464] width 392 height 26
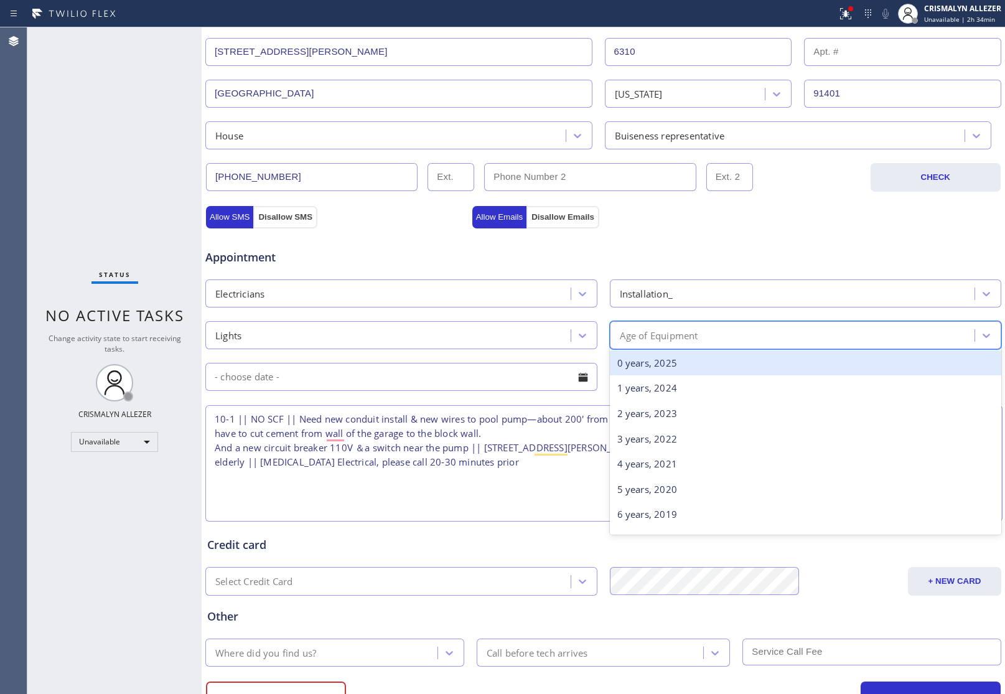
click at [741, 334] on div "Age of Equipment" at bounding box center [795, 335] width 362 height 22
click at [664, 364] on div "0 years, 2025" at bounding box center [806, 363] width 392 height 26
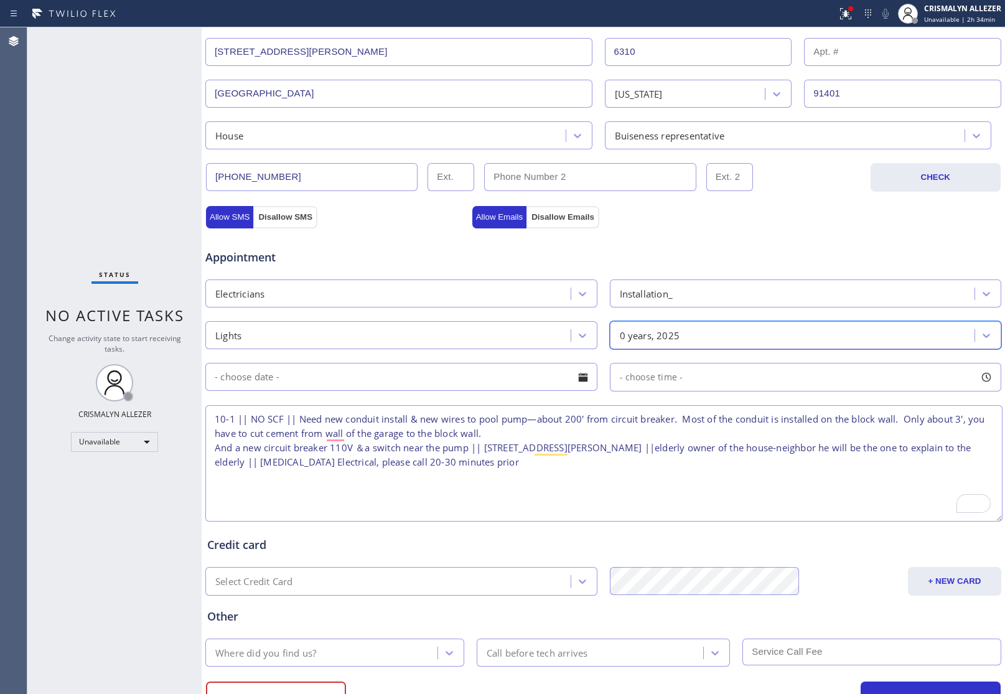
click at [577, 380] on div at bounding box center [583, 377] width 21 height 21
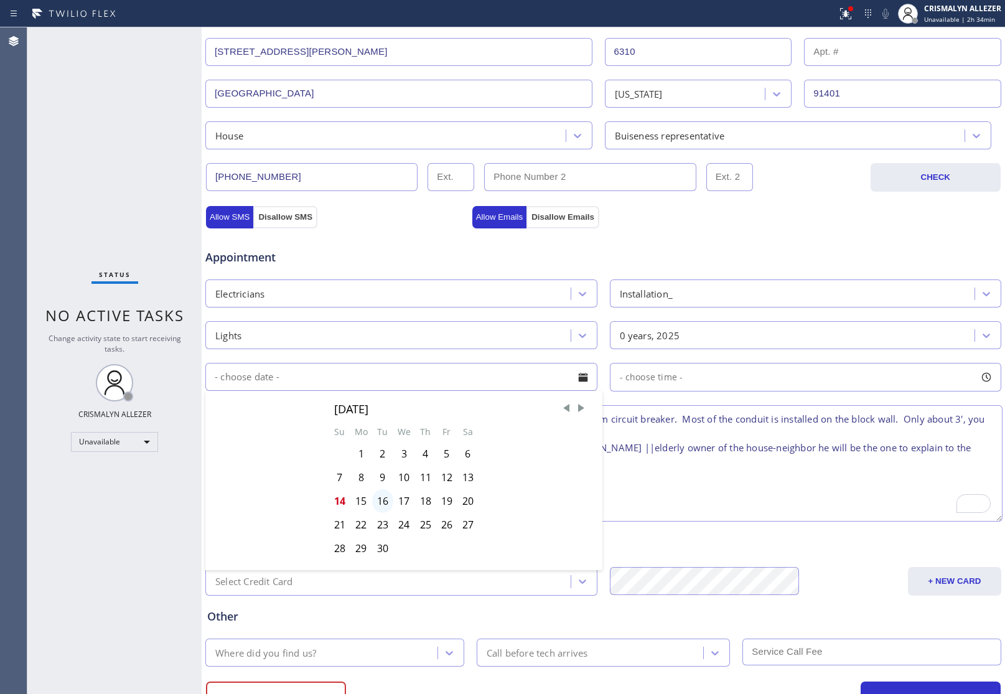
click at [380, 505] on div "16" at bounding box center [382, 501] width 21 height 24
type input "[DATE]"
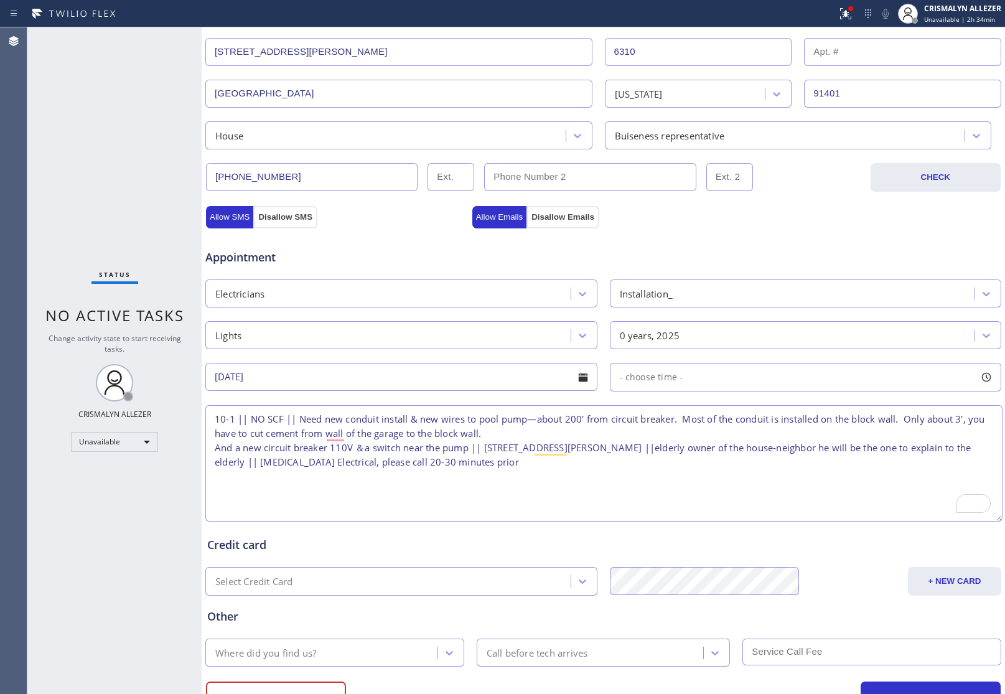
click at [763, 385] on div "- choose time -" at bounding box center [806, 377] width 392 height 29
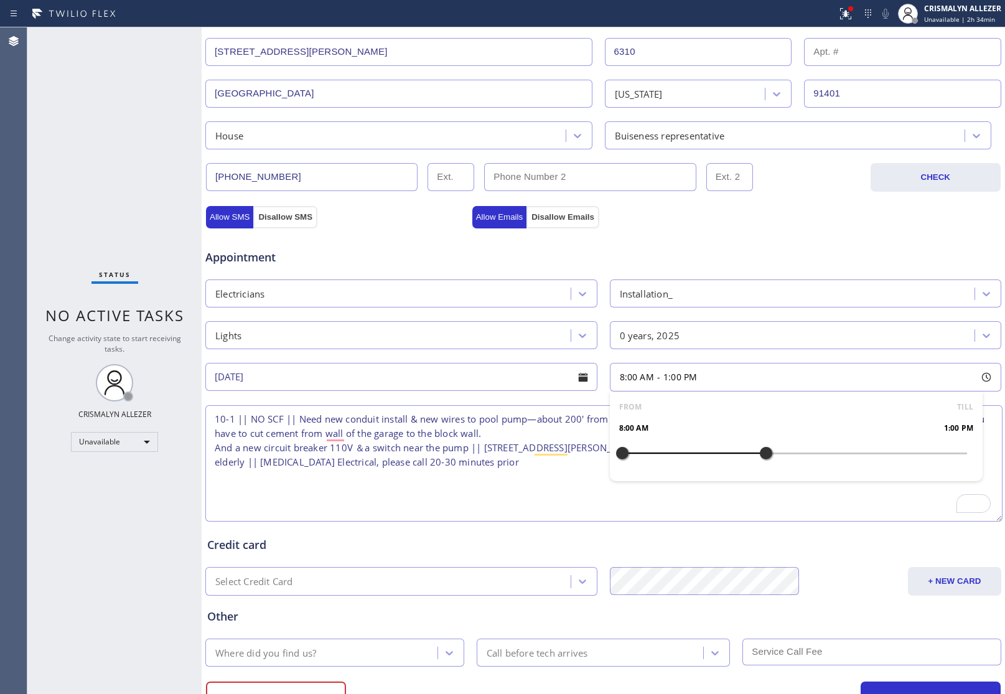
drag, startPoint x: 617, startPoint y: 453, endPoint x: 756, endPoint y: 446, distance: 139.6
click at [759, 446] on div at bounding box center [766, 453] width 15 height 26
drag, startPoint x: 614, startPoint y: 451, endPoint x: 675, endPoint y: 450, distance: 61.0
click at [675, 450] on div at bounding box center [679, 453] width 15 height 26
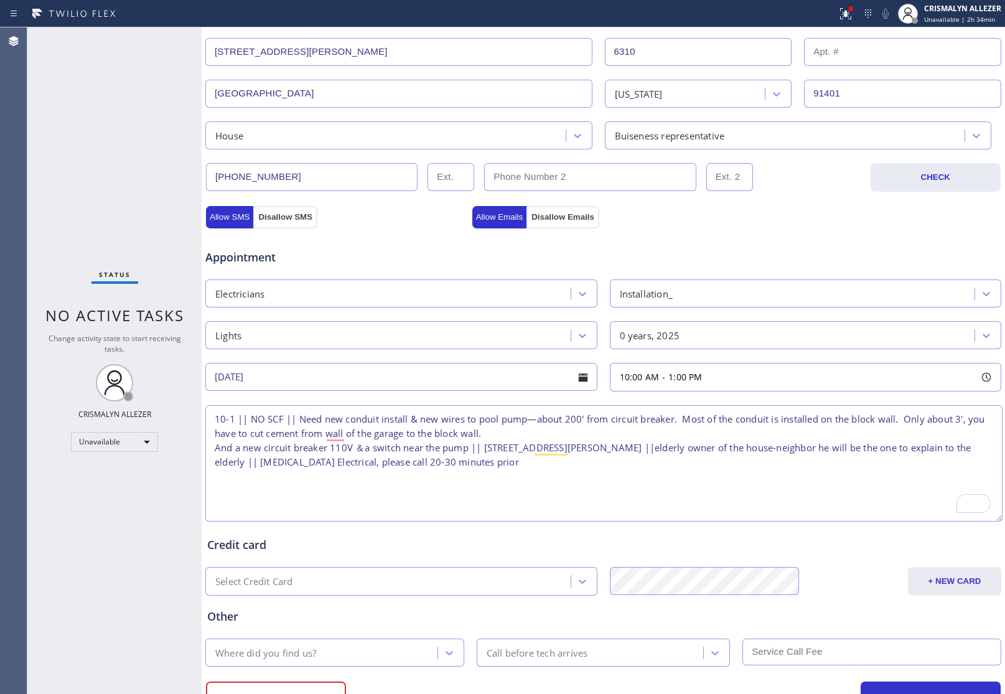
click at [559, 494] on textarea "10-1 || NO SCF || Need new conduit install & new wires to pool pump—about 200' …" at bounding box center [603, 463] width 797 height 116
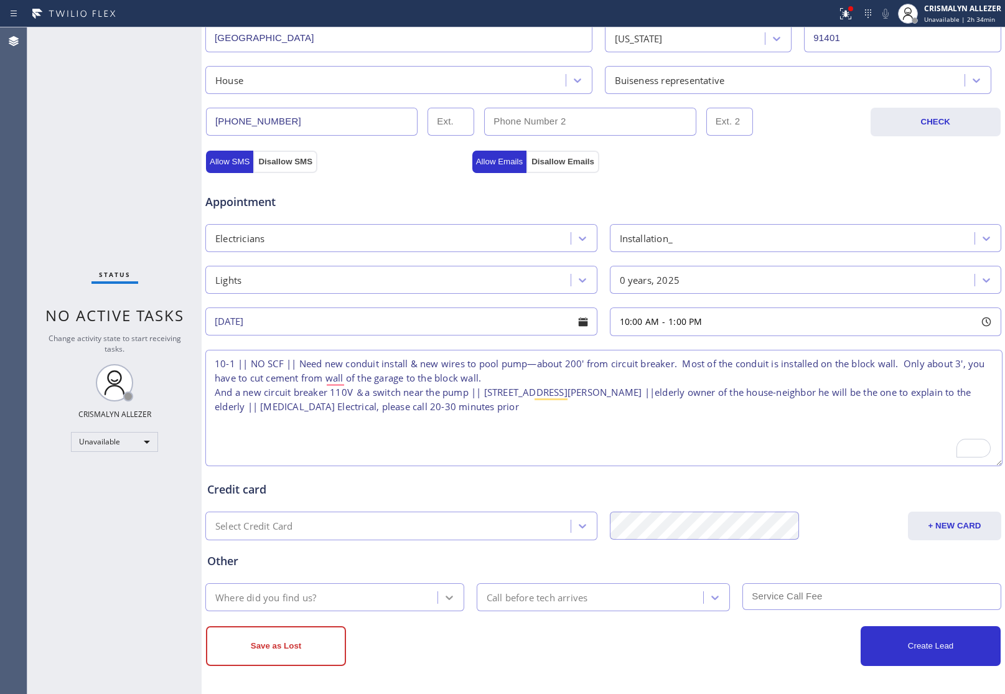
click at [449, 593] on icon at bounding box center [449, 597] width 12 height 12
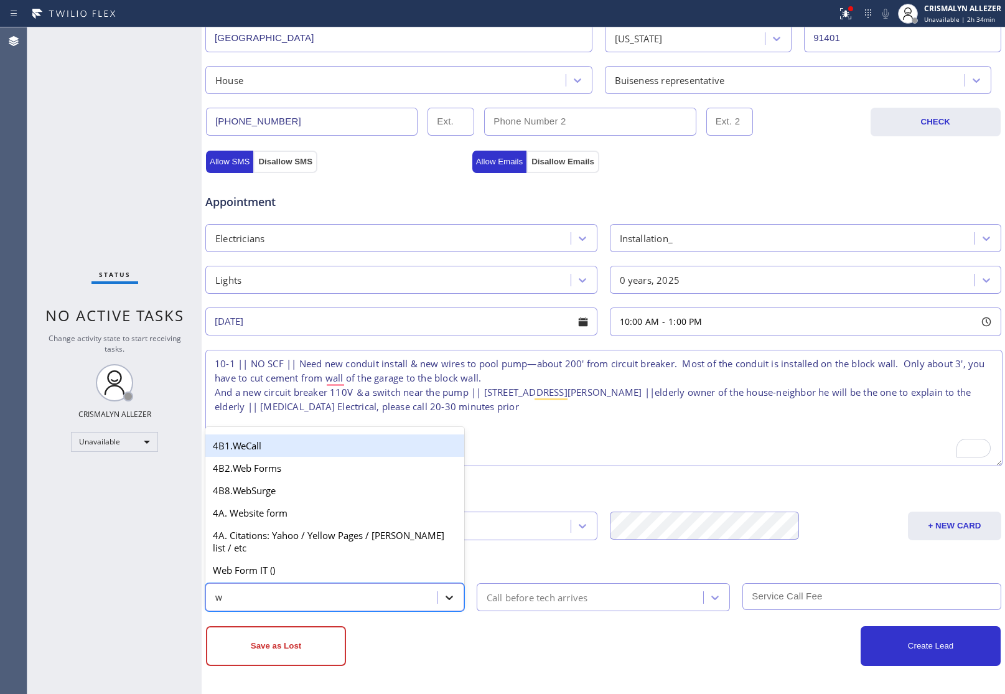
type input "we"
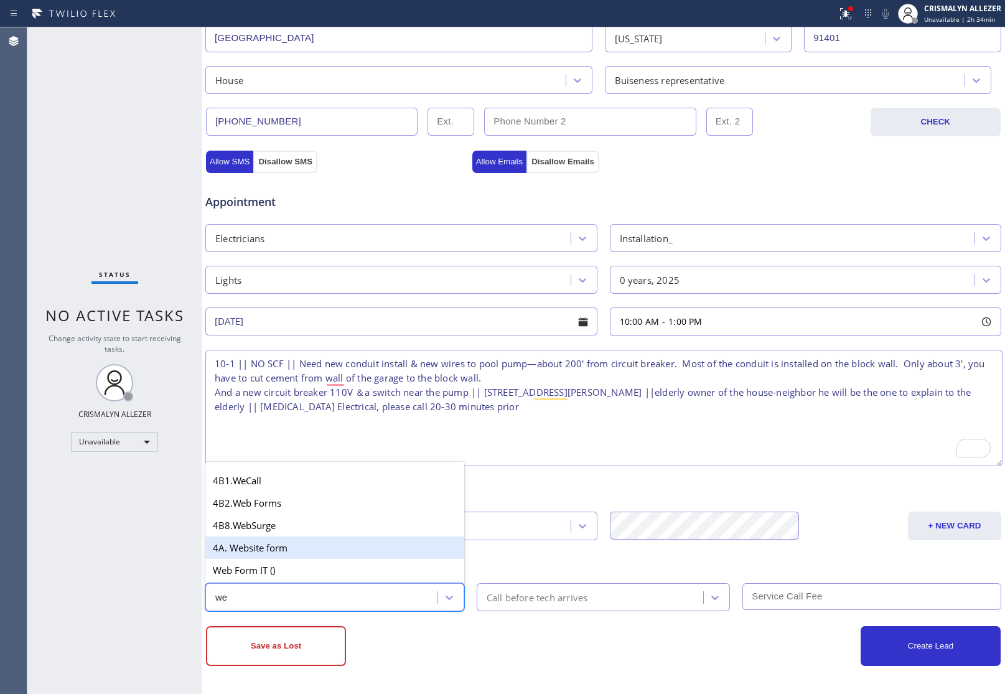
click at [321, 552] on div "4A. Website form" at bounding box center [334, 548] width 259 height 22
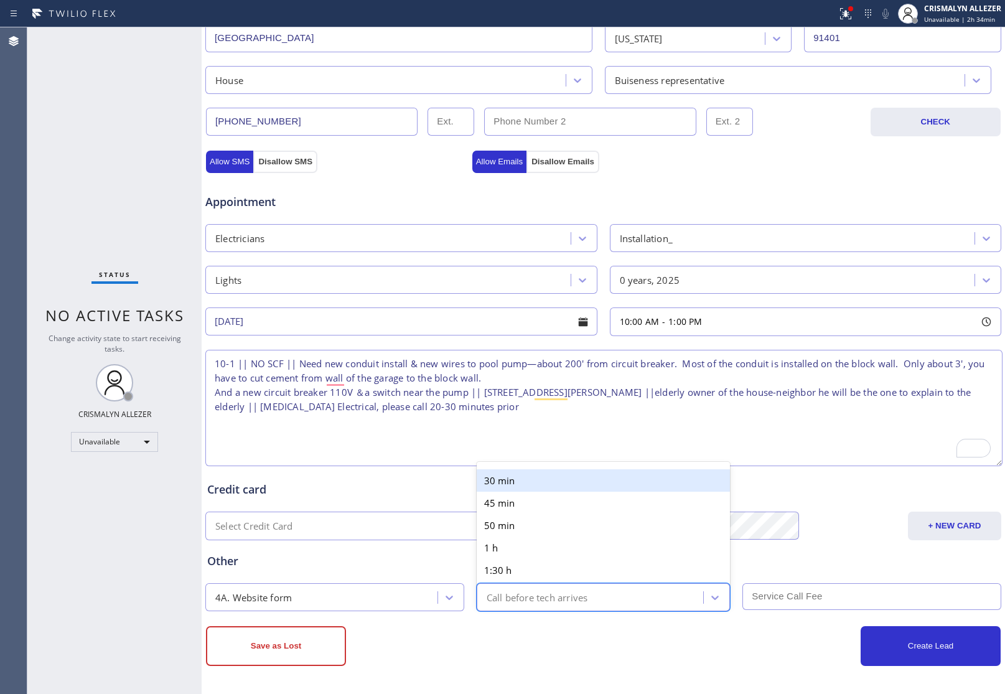
click at [621, 601] on div "Call before tech arrives" at bounding box center [591, 597] width 223 height 22
click at [571, 478] on div "30 min" at bounding box center [604, 480] width 254 height 22
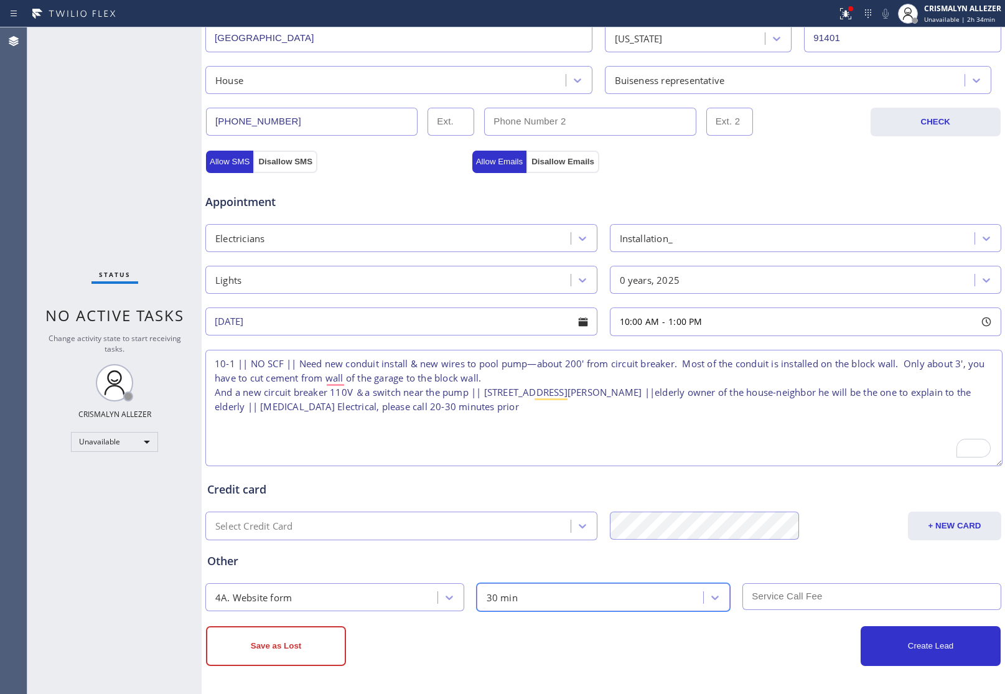
click at [810, 593] on input "text" at bounding box center [872, 596] width 259 height 27
type input "0"
click at [861, 495] on div "Credit card" at bounding box center [603, 489] width 792 height 17
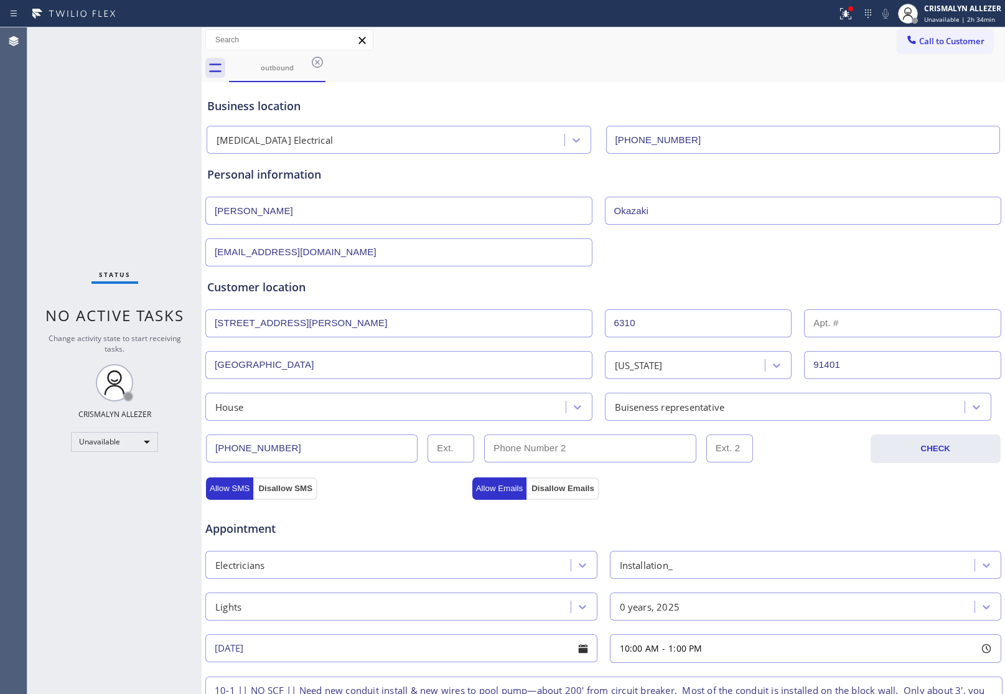
scroll to position [0, 0]
click at [225, 494] on button "Allow SMS" at bounding box center [229, 490] width 47 height 22
click at [494, 494] on button "Allow Emails" at bounding box center [499, 490] width 55 height 22
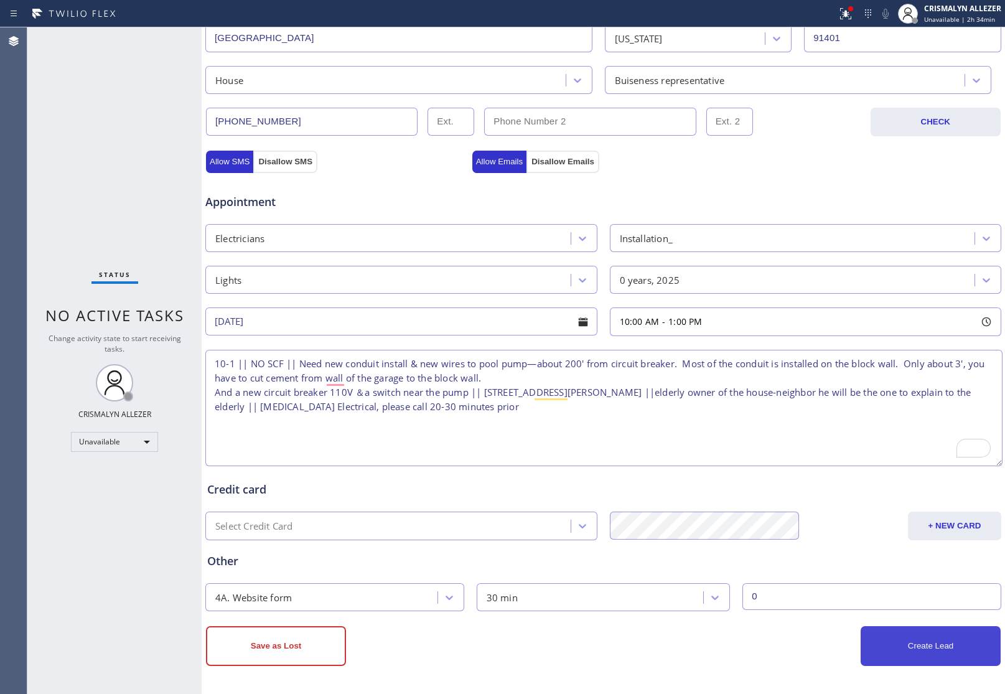
click at [909, 663] on button "Create Lead" at bounding box center [931, 646] width 140 height 40
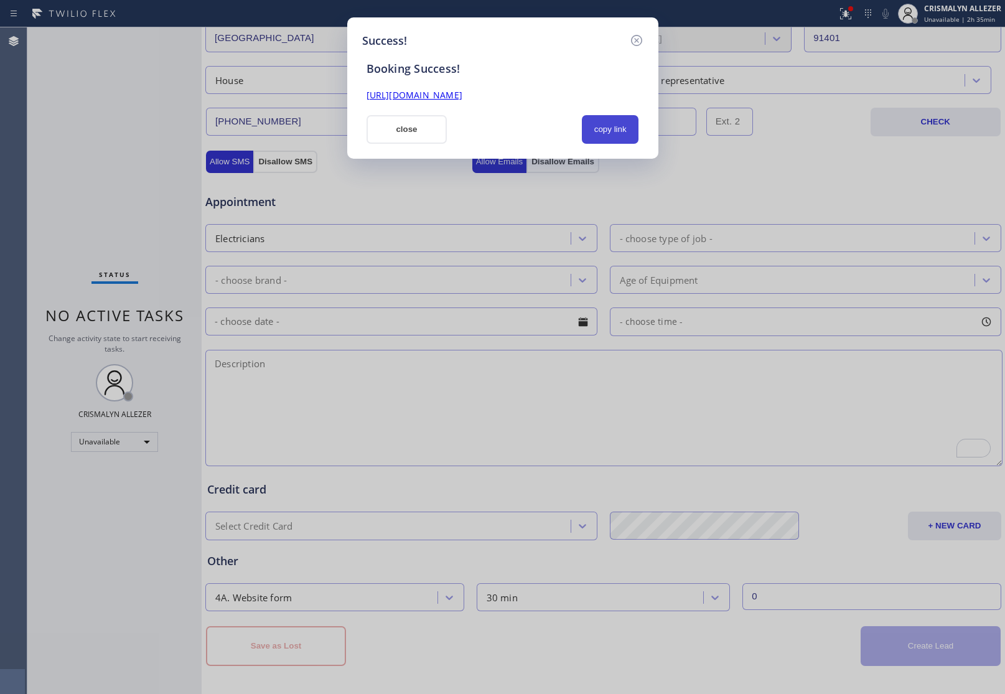
click at [601, 135] on button "copy link" at bounding box center [610, 129] width 57 height 29
click at [430, 133] on button "close" at bounding box center [407, 129] width 81 height 29
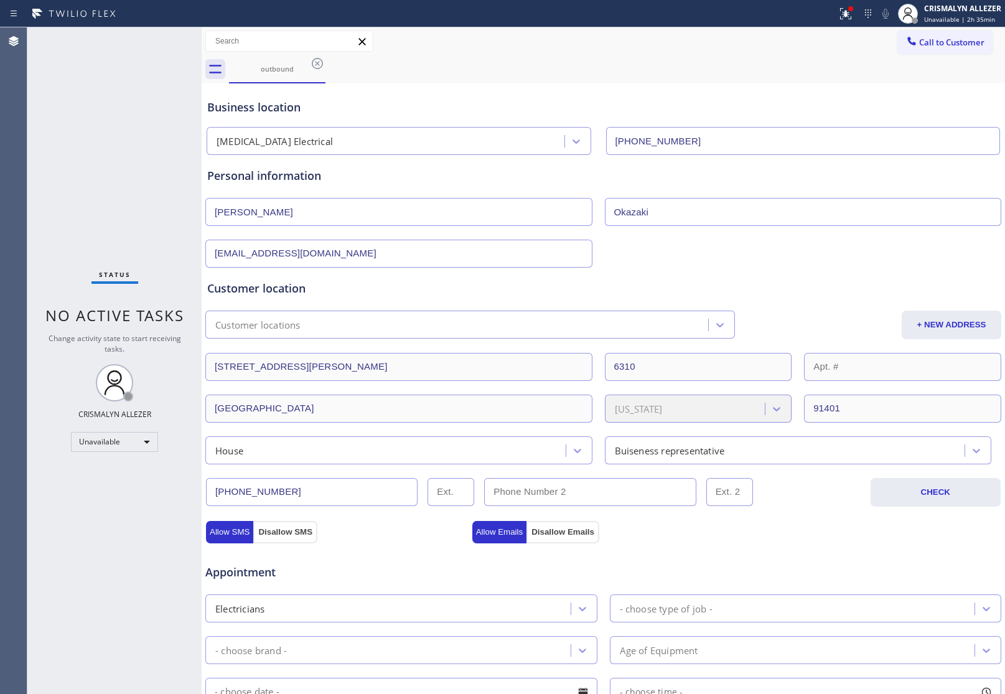
drag, startPoint x: 319, startPoint y: 62, endPoint x: 431, endPoint y: 327, distance: 287.8
click at [319, 64] on icon at bounding box center [317, 63] width 11 height 11
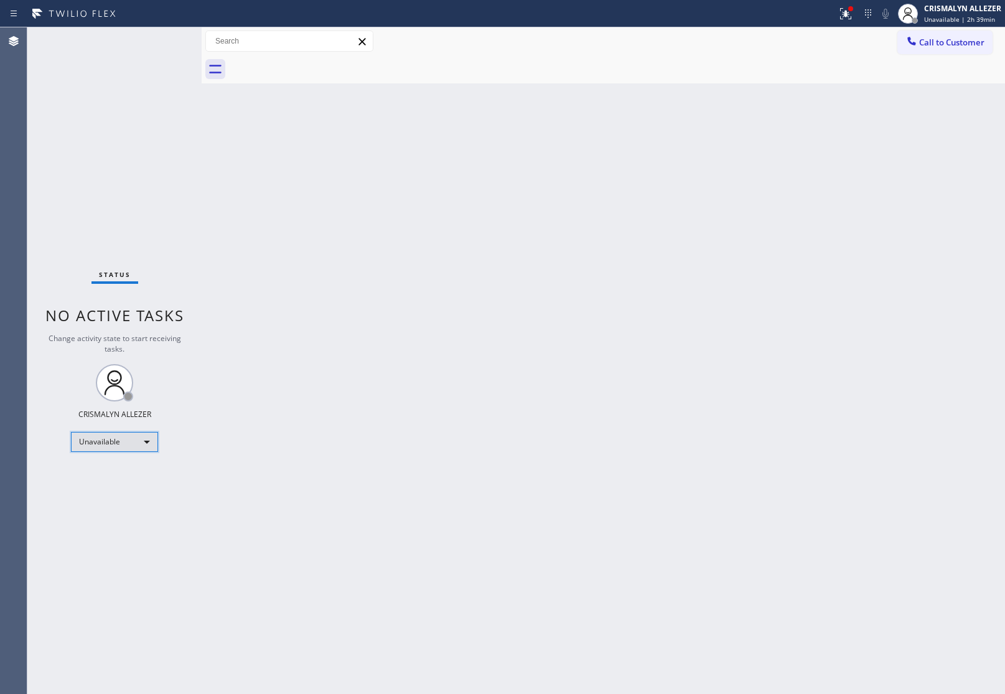
click at [145, 446] on div "Unavailable" at bounding box center [114, 442] width 87 height 20
click at [131, 461] on li "Offline" at bounding box center [114, 458] width 85 height 15
click at [971, 19] on div "Offline | 0s" at bounding box center [962, 19] width 77 height 9
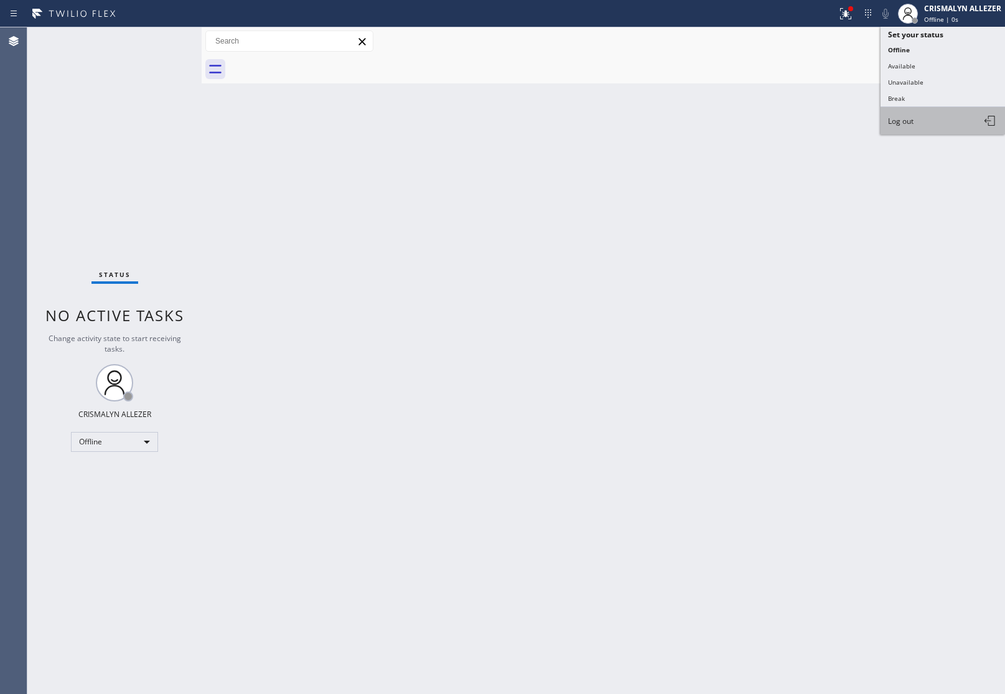
click at [941, 126] on button "Log out" at bounding box center [943, 120] width 124 height 27
